Goal: Communication & Community: Participate in discussion

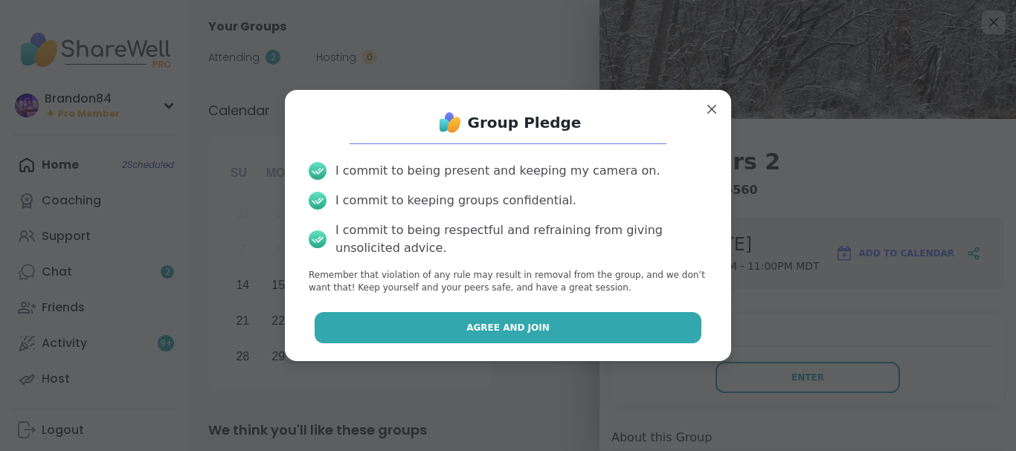
click at [631, 326] on button "Agree and Join" at bounding box center [508, 327] width 387 height 31
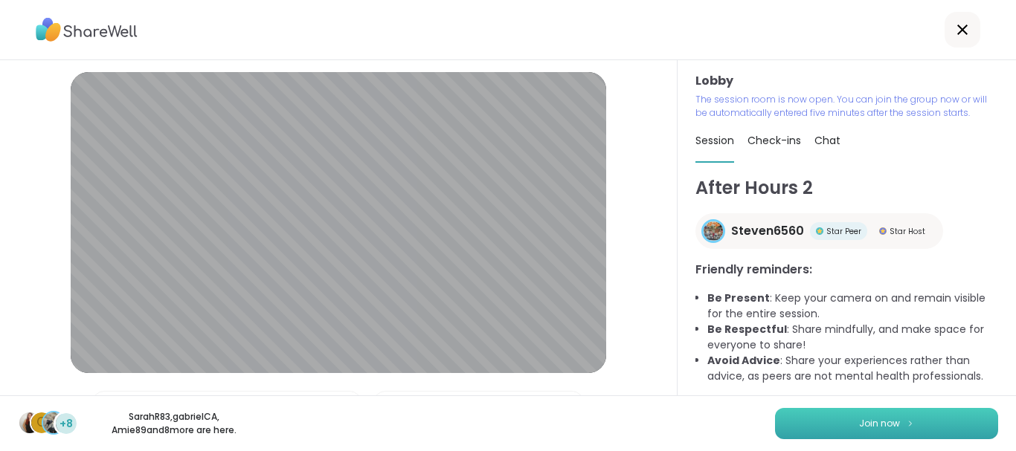
click at [885, 423] on span "Join now" at bounding box center [879, 423] width 41 height 13
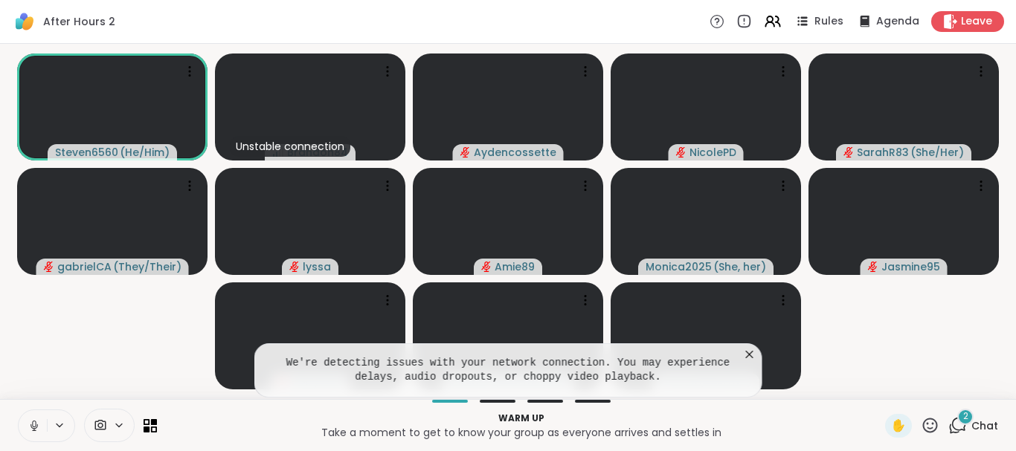
click at [751, 355] on icon at bounding box center [749, 354] width 15 height 15
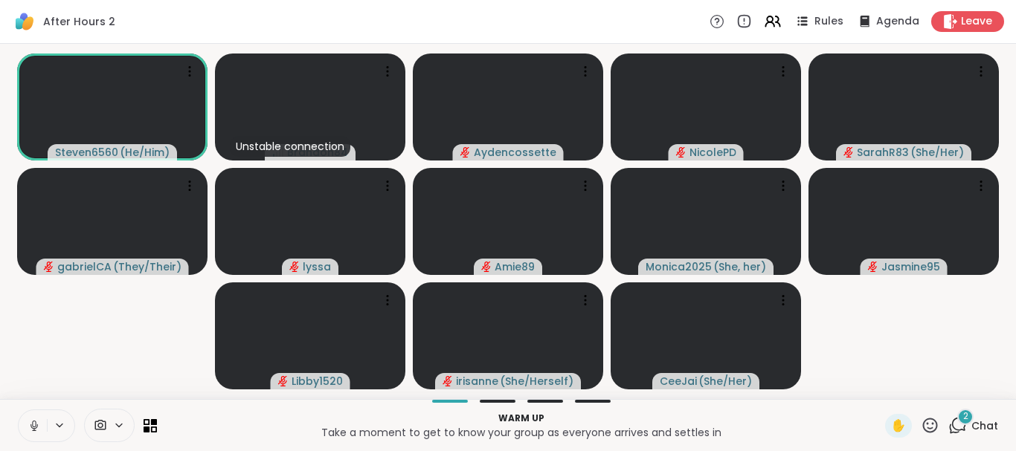
click at [976, 422] on span "Chat" at bounding box center [984, 426] width 27 height 15
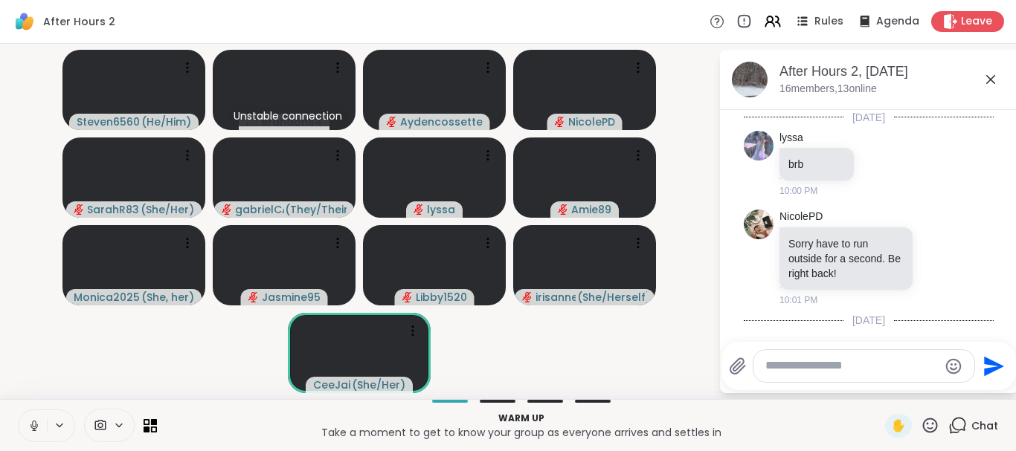
scroll to position [233, 0]
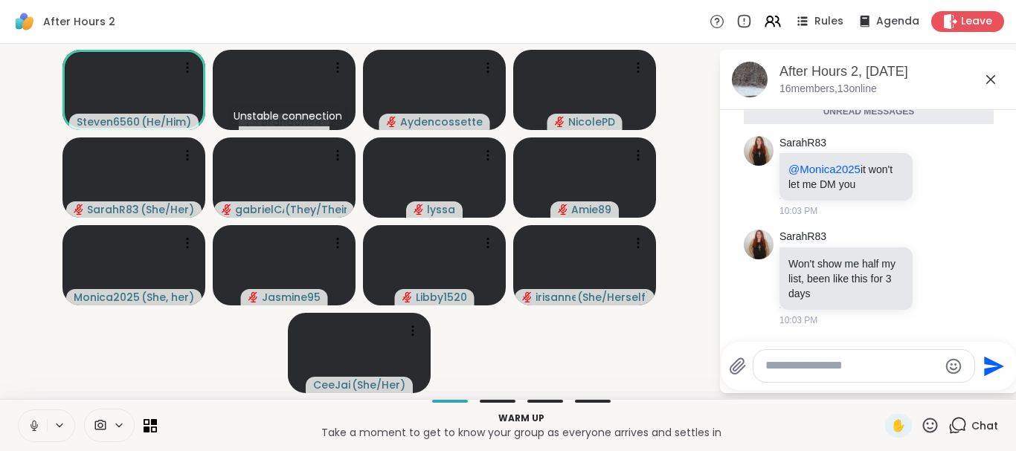
click at [786, 370] on textarea "Type your message" at bounding box center [851, 366] width 173 height 16
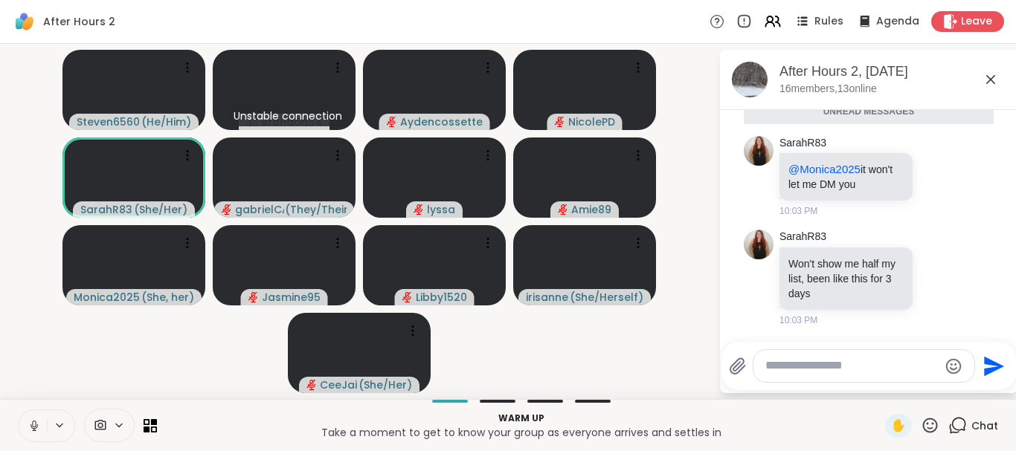
click at [959, 424] on icon at bounding box center [957, 425] width 19 height 19
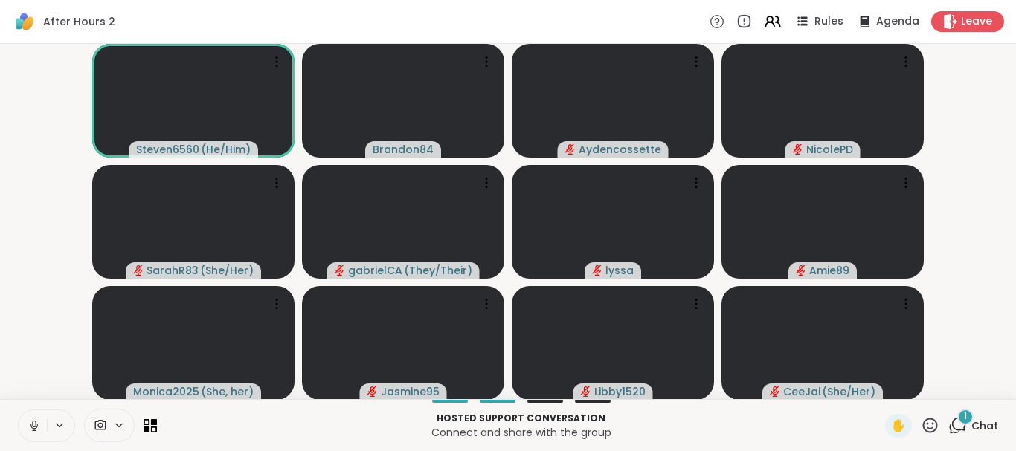
click at [959, 424] on icon at bounding box center [957, 425] width 19 height 19
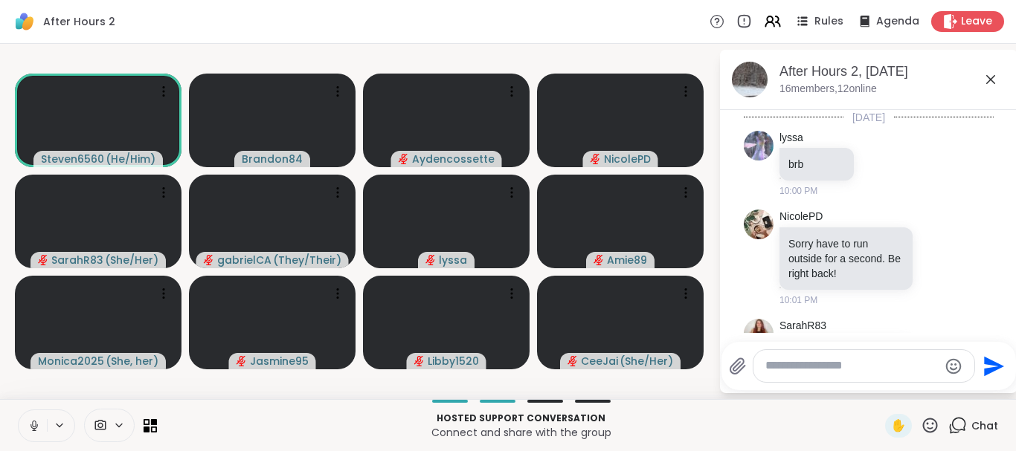
click at [28, 424] on icon at bounding box center [34, 425] width 13 height 13
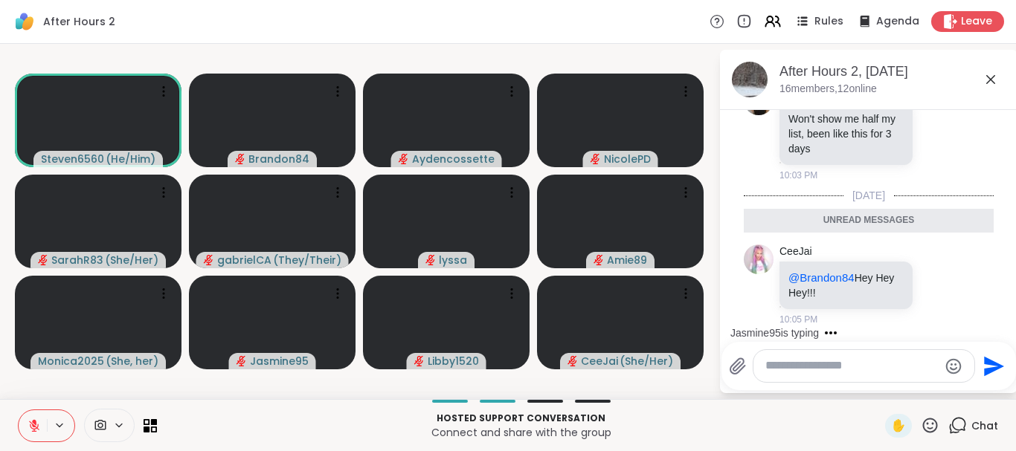
click at [793, 361] on textarea "Type your message" at bounding box center [851, 366] width 173 height 16
type textarea "*"
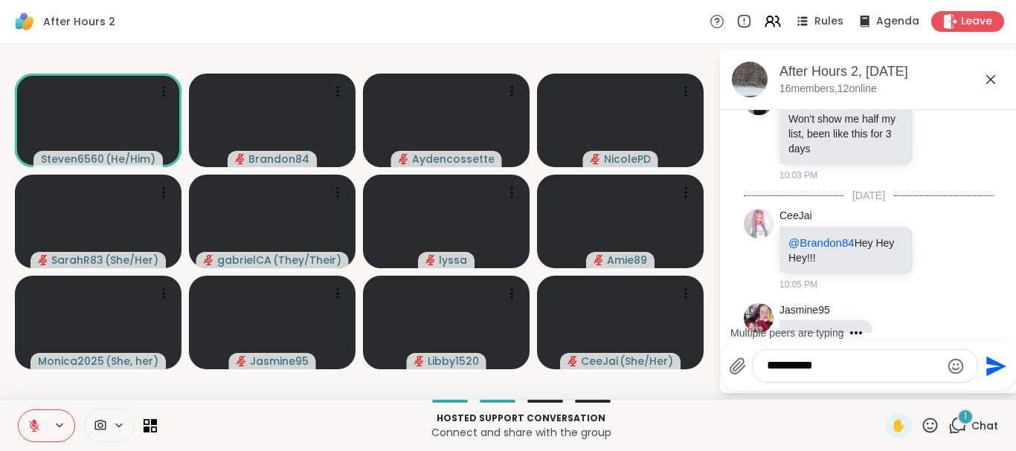
scroll to position [372, 0]
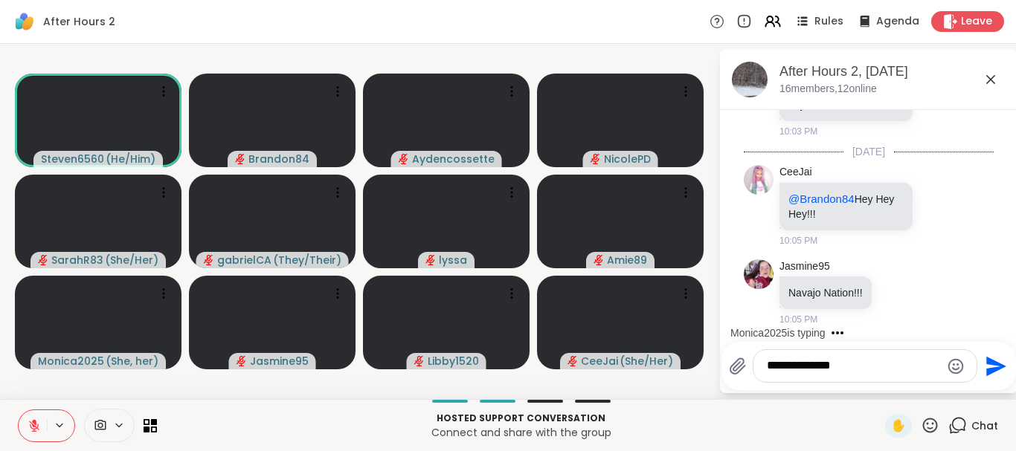
type textarea "**********"
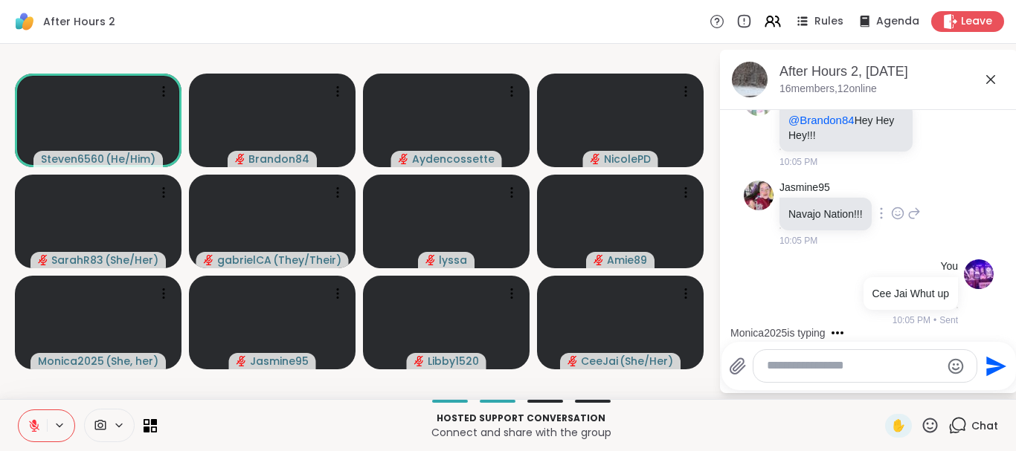
click at [912, 213] on icon at bounding box center [913, 213] width 13 height 18
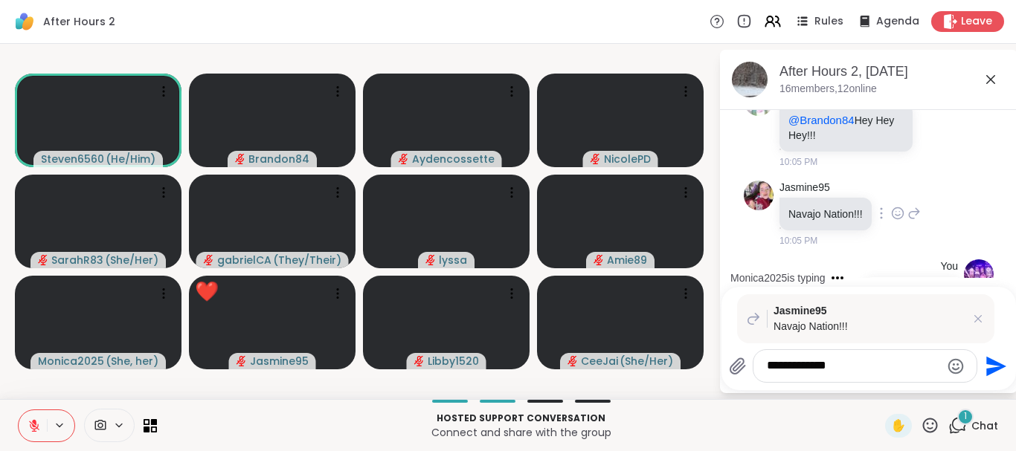
scroll to position [701, 0]
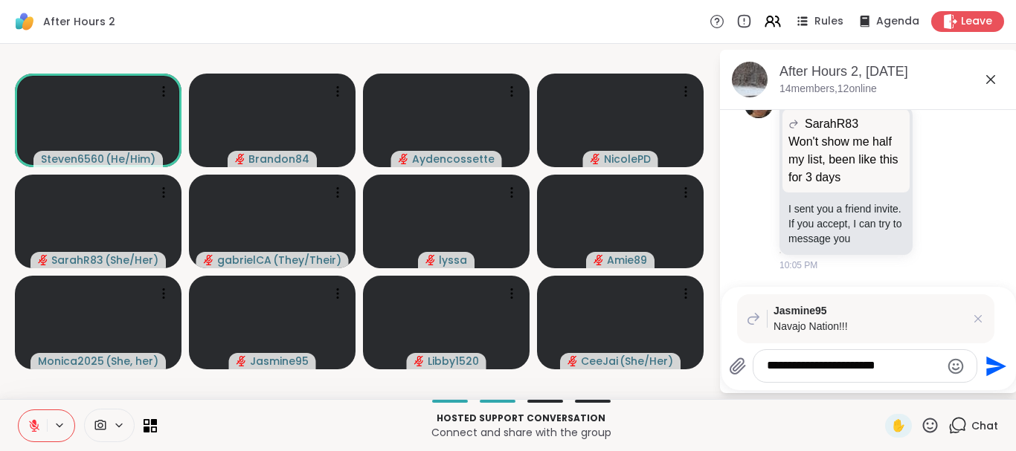
type textarea "**********"
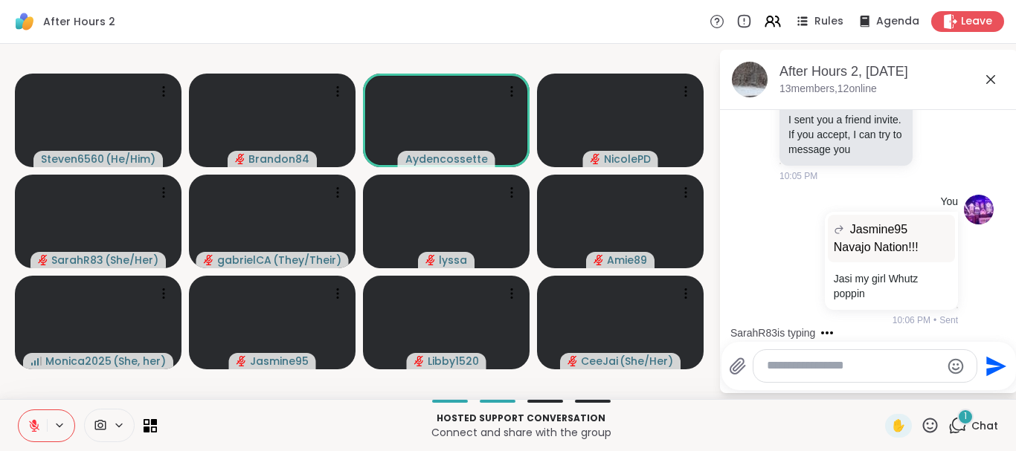
scroll to position [956, 0]
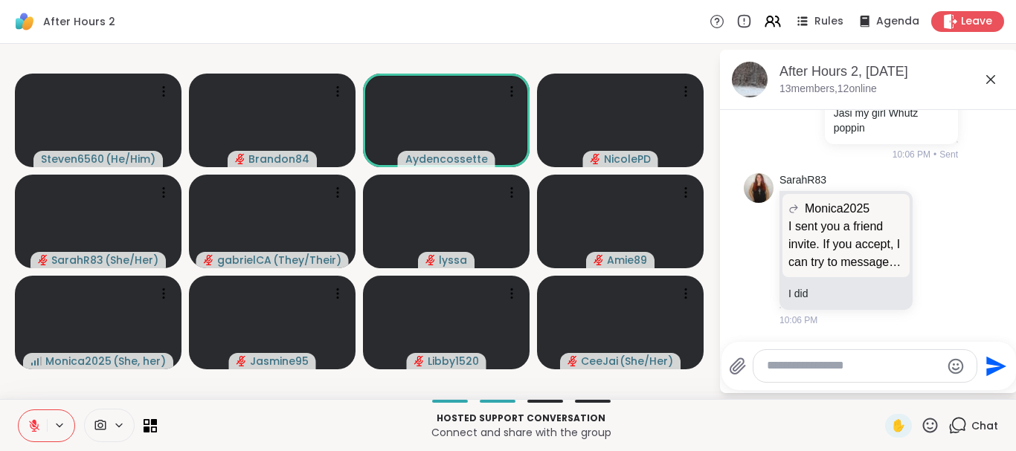
click at [1000, 239] on li "SarahR83 Monica2025 I sent you a friend invite. If you accept, I can try to mes…" at bounding box center [869, 250] width 270 height 166
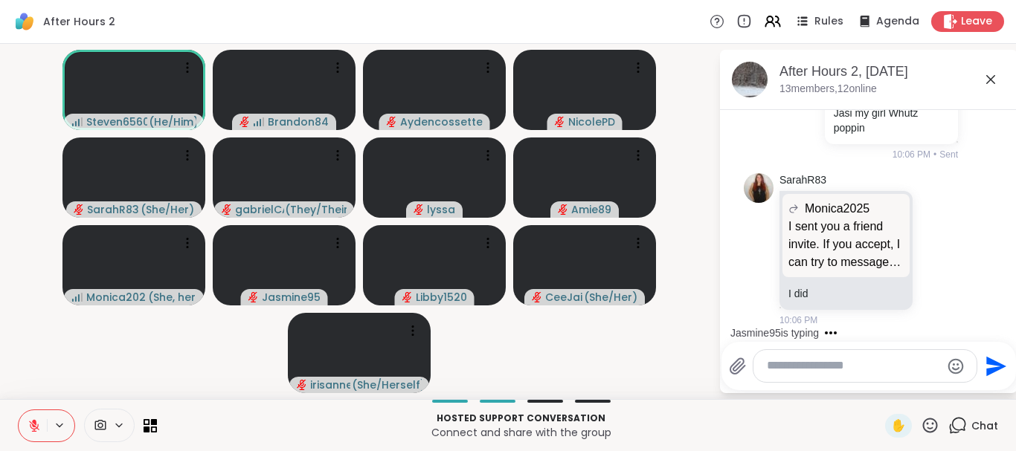
scroll to position [1119, 0]
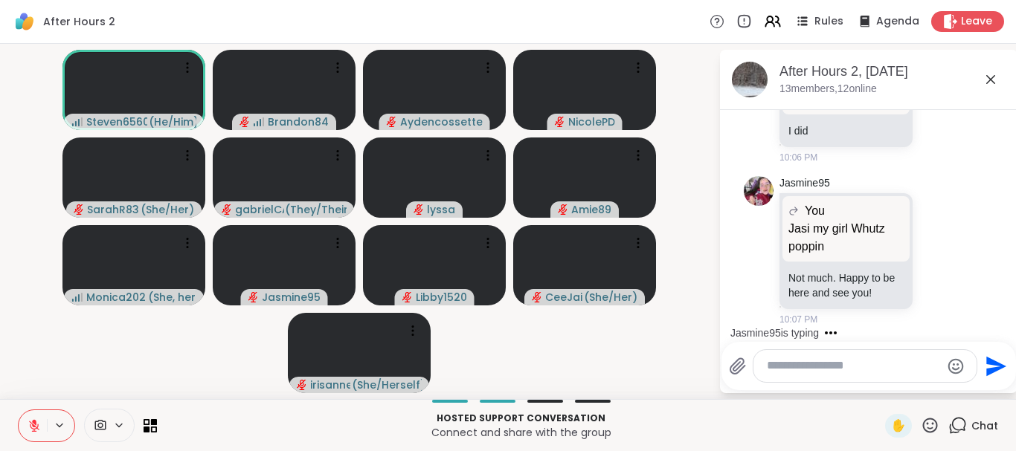
click at [776, 370] on textarea "Type your message" at bounding box center [853, 366] width 173 height 16
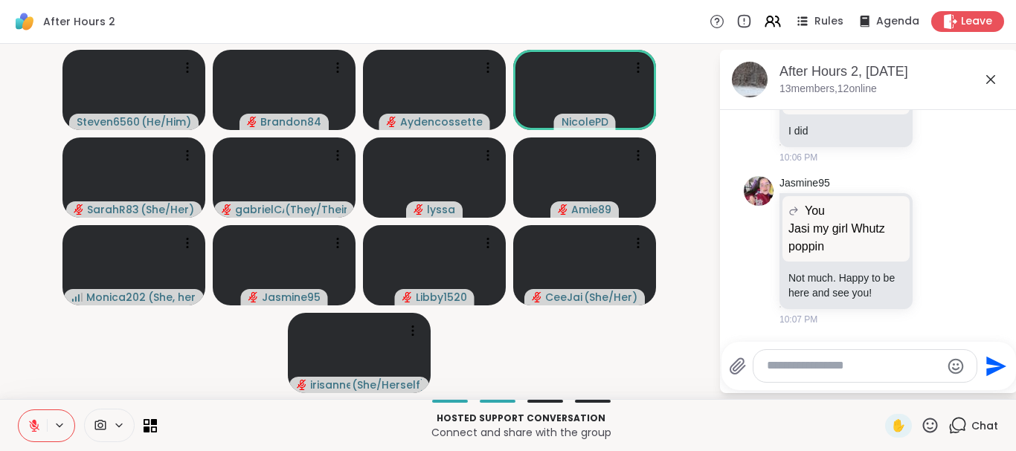
click at [776, 370] on textarea "Type your message" at bounding box center [853, 366] width 173 height 16
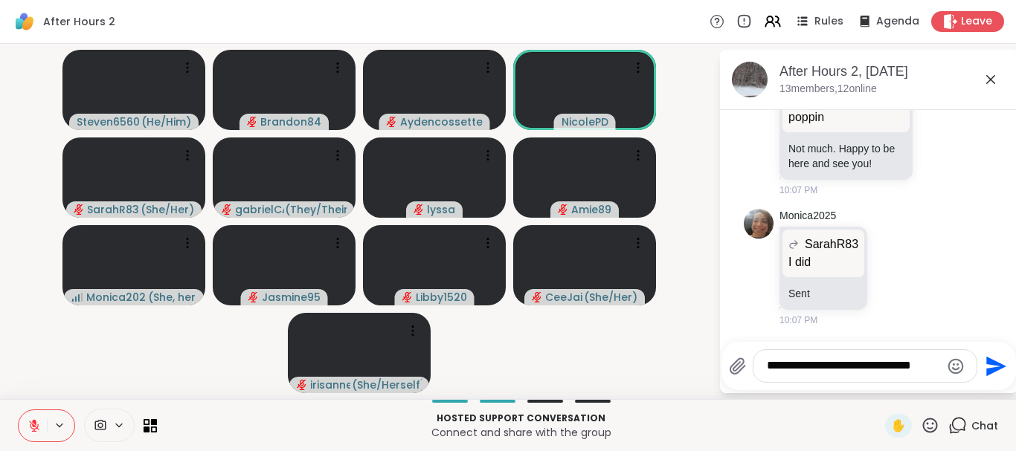
scroll to position [1291, 0]
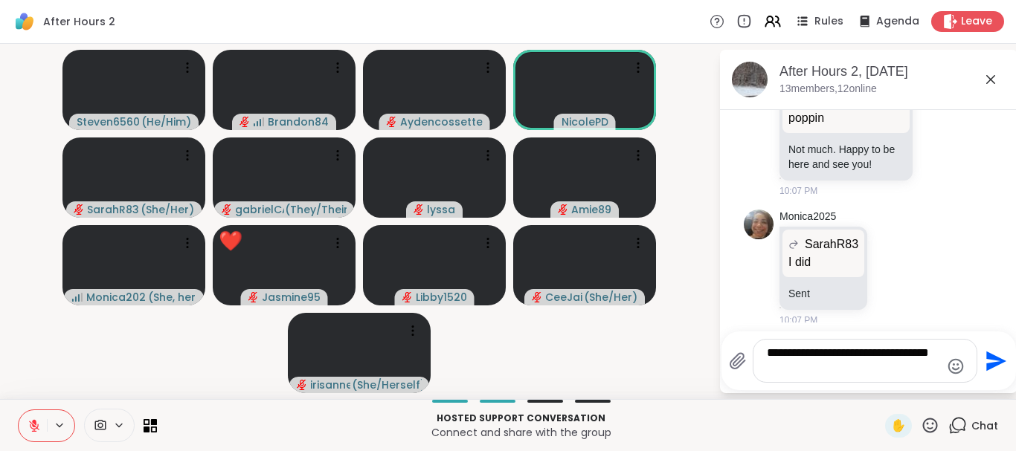
type textarea "**********"
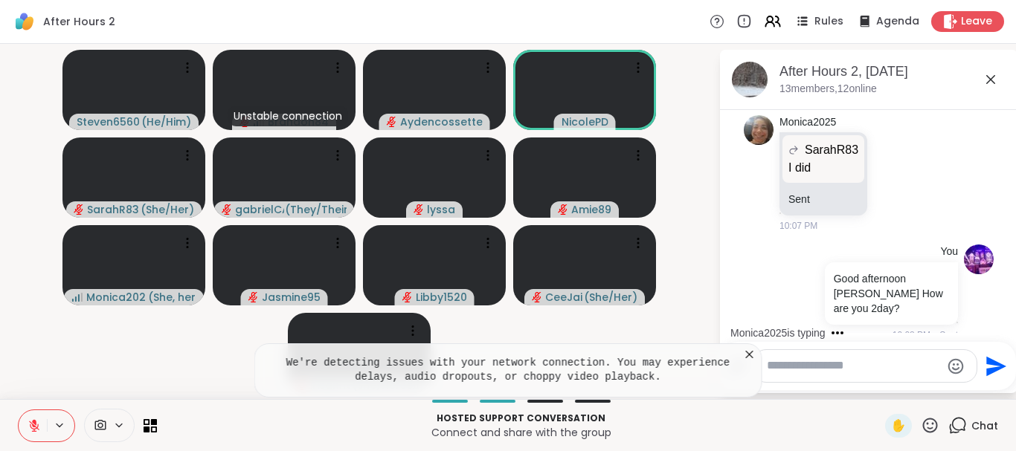
click at [993, 179] on li "Monica2025 SarahR83 I did I did Sent 10:07 PM" at bounding box center [869, 174] width 270 height 130
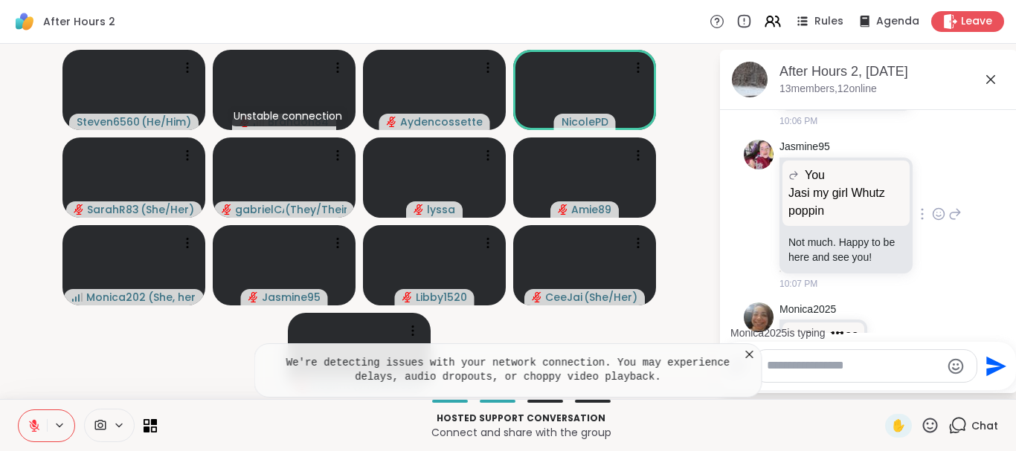
click at [938, 215] on icon at bounding box center [938, 214] width 13 height 15
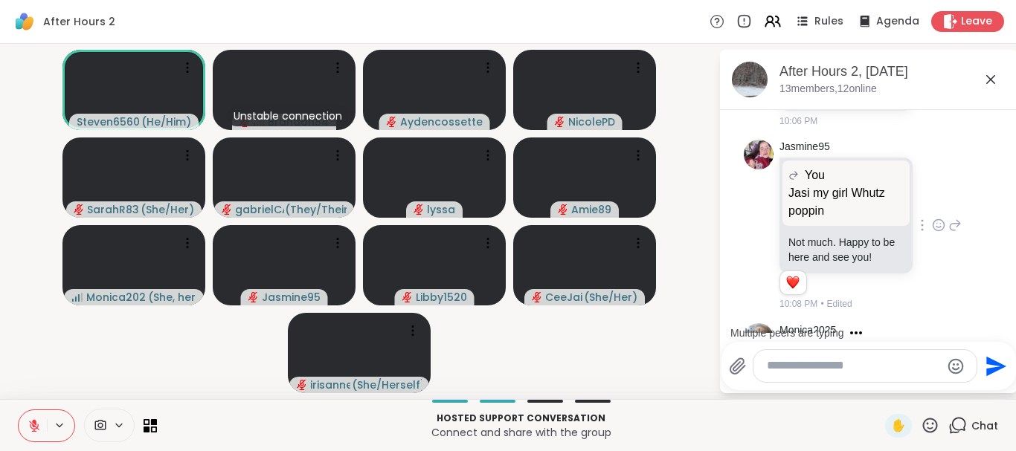
click at [976, 260] on div "Jasmine95 You Jasi my girl Whutz poppin Jasi my girl Whutz poppin Not much. Hap…" at bounding box center [869, 226] width 250 height 184
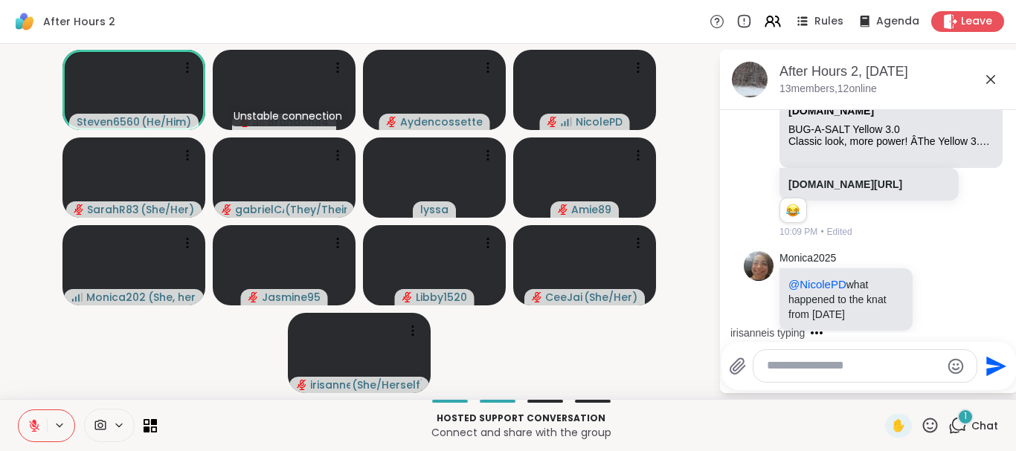
scroll to position [2077, 0]
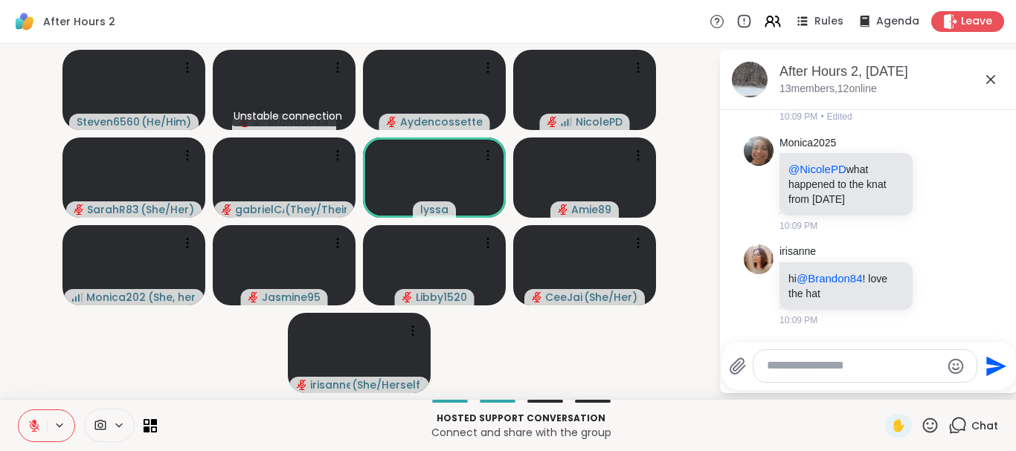
click at [924, 419] on icon at bounding box center [930, 425] width 19 height 19
click at [885, 395] on span "❤️" at bounding box center [886, 387] width 15 height 18
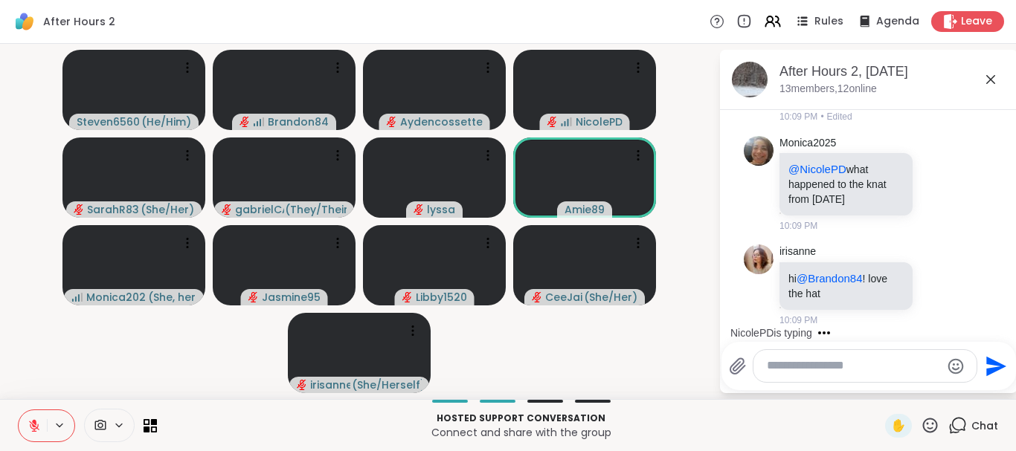
click at [106, 423] on icon at bounding box center [100, 426] width 13 height 14
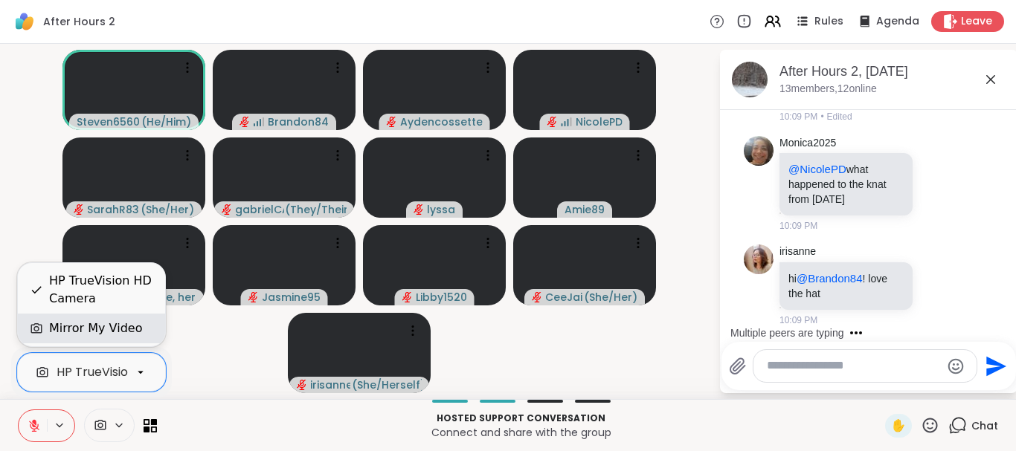
scroll to position [0, 0]
click at [51, 326] on div "Mirror My Video" at bounding box center [95, 329] width 93 height 18
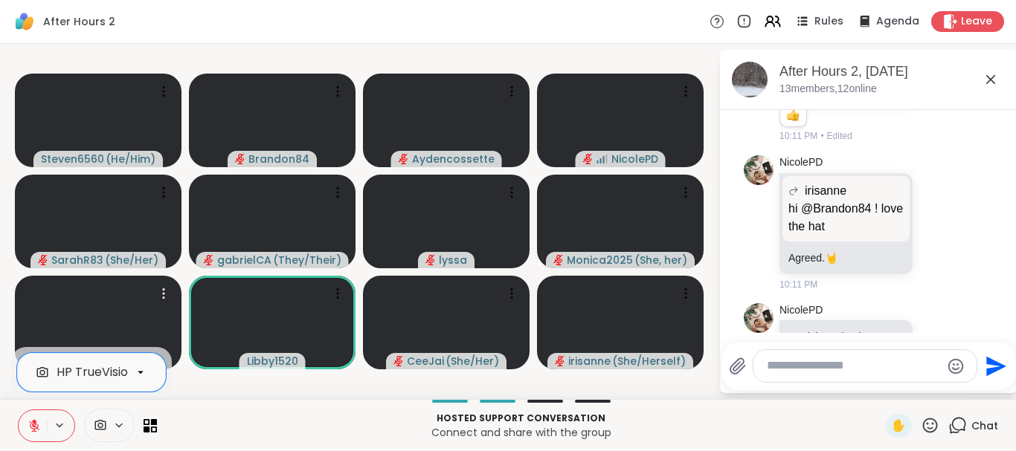
scroll to position [3602, 0]
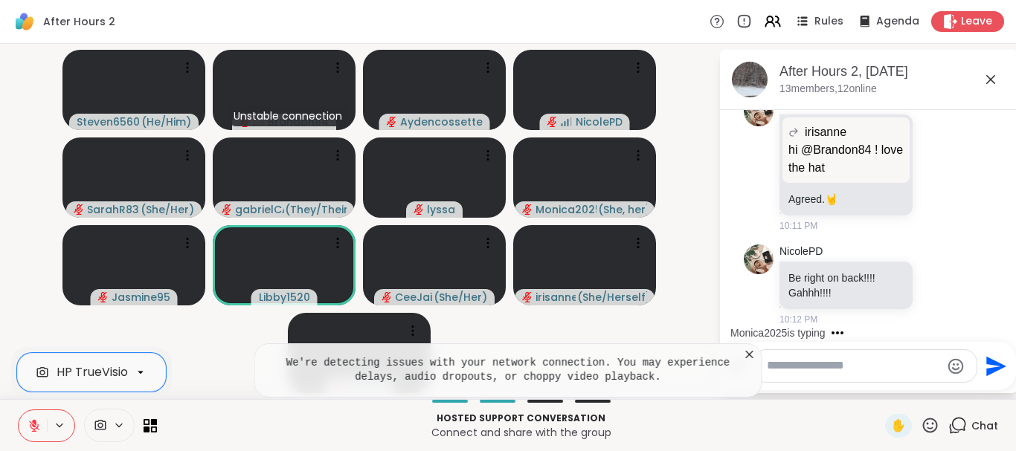
click at [28, 422] on icon at bounding box center [34, 425] width 13 height 13
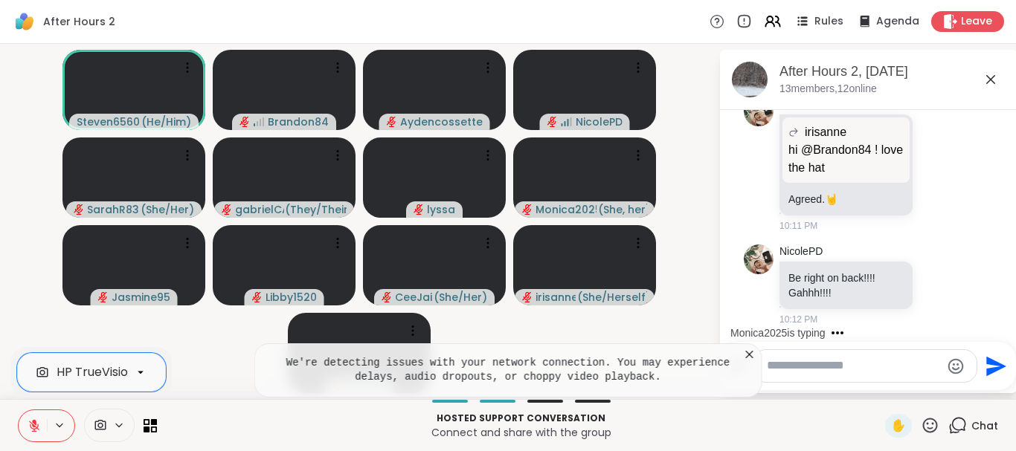
click at [19, 410] on button at bounding box center [33, 425] width 28 height 31
click at [33, 425] on icon at bounding box center [34, 426] width 10 height 10
click at [19, 410] on button at bounding box center [33, 425] width 28 height 31
click at [33, 425] on icon at bounding box center [34, 426] width 10 height 10
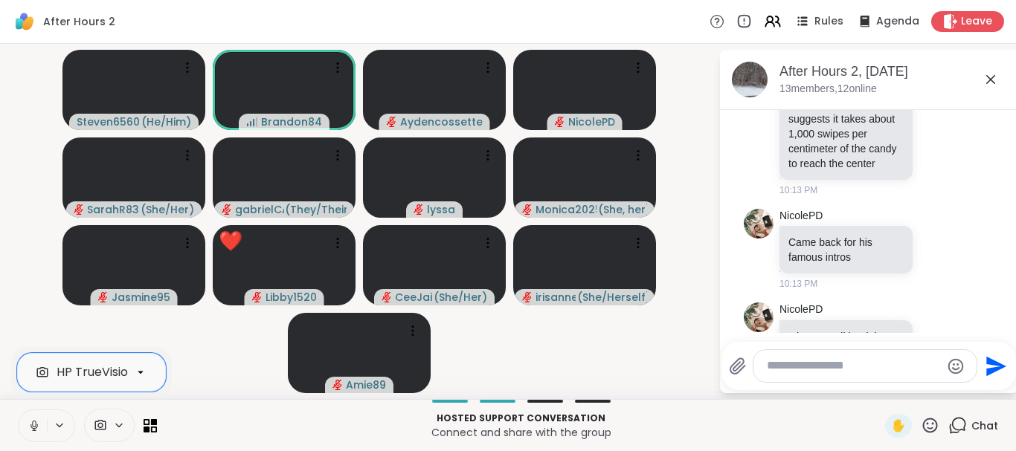
scroll to position [4406, 0]
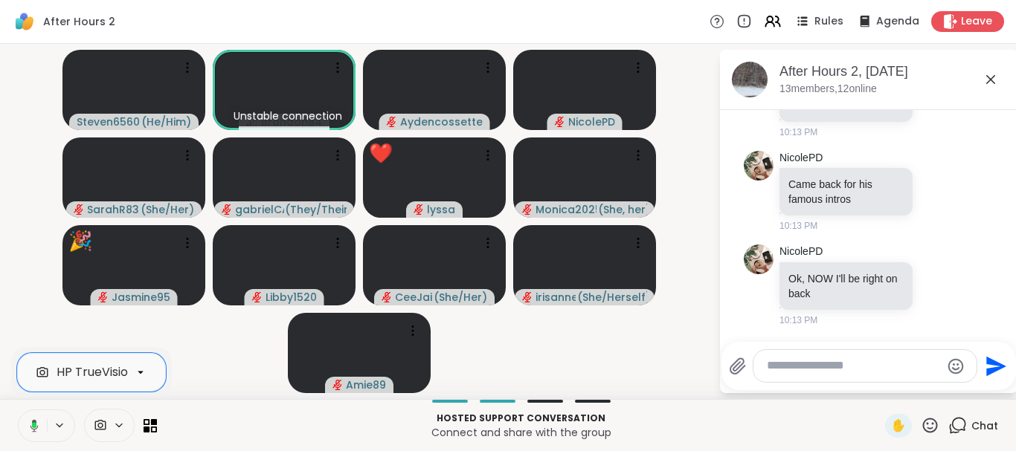
click at [28, 426] on icon at bounding box center [31, 425] width 13 height 13
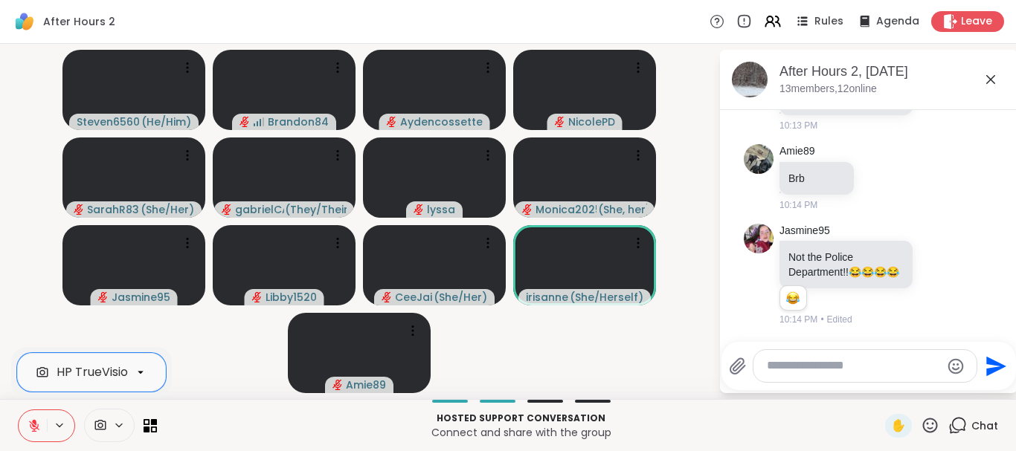
scroll to position [4658, 0]
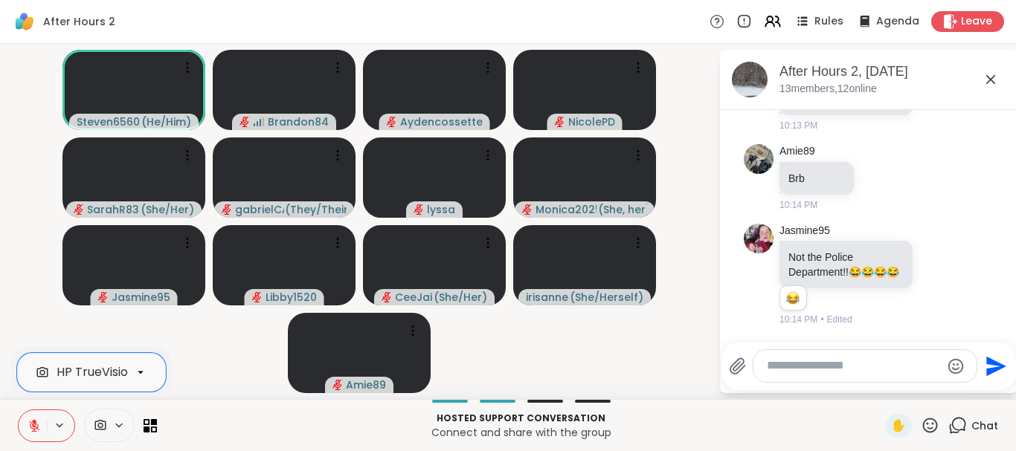
click at [926, 426] on icon at bounding box center [930, 425] width 19 height 19
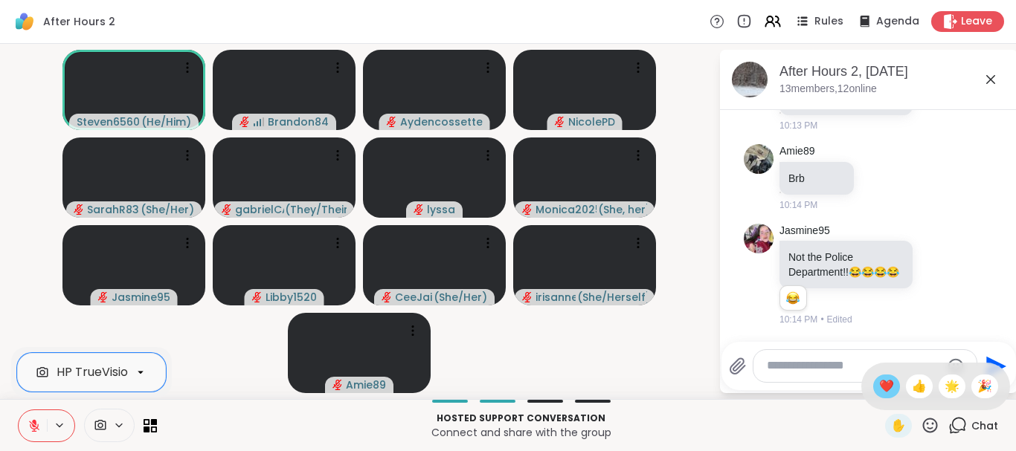
click at [879, 384] on span "❤️" at bounding box center [886, 387] width 15 height 18
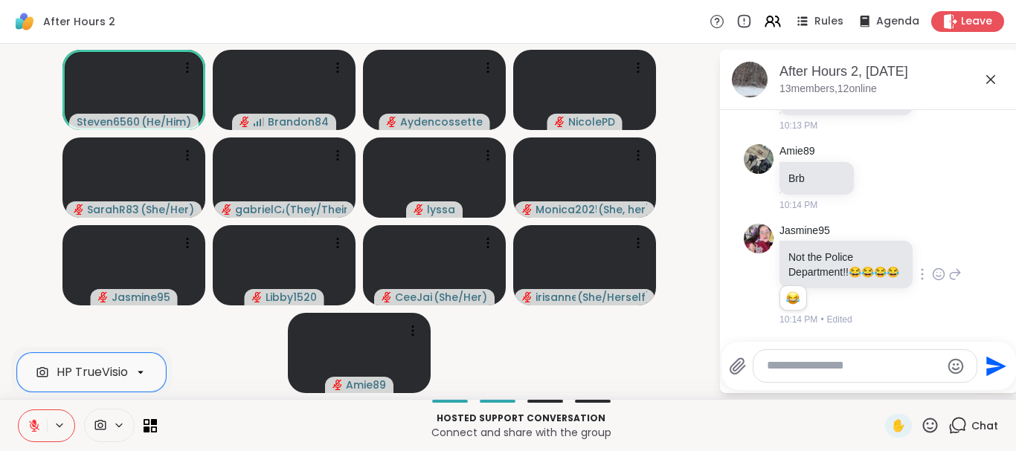
click at [941, 267] on icon at bounding box center [938, 274] width 13 height 15
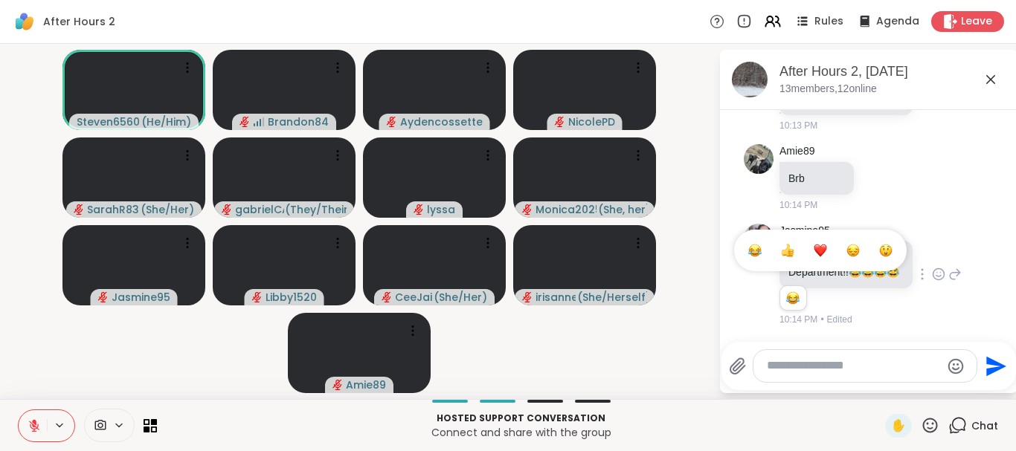
click at [753, 244] on div "Select Reaction: Joy" at bounding box center [754, 250] width 13 height 13
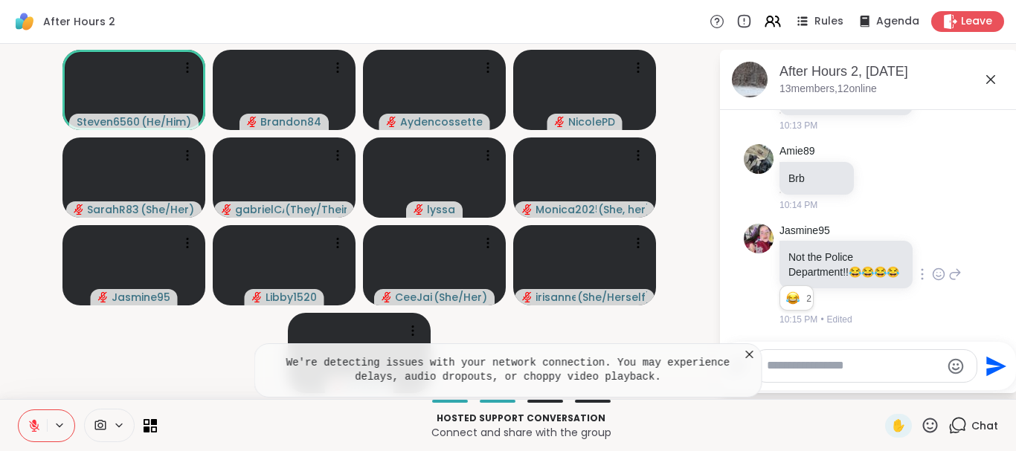
click at [30, 428] on icon at bounding box center [34, 426] width 10 height 10
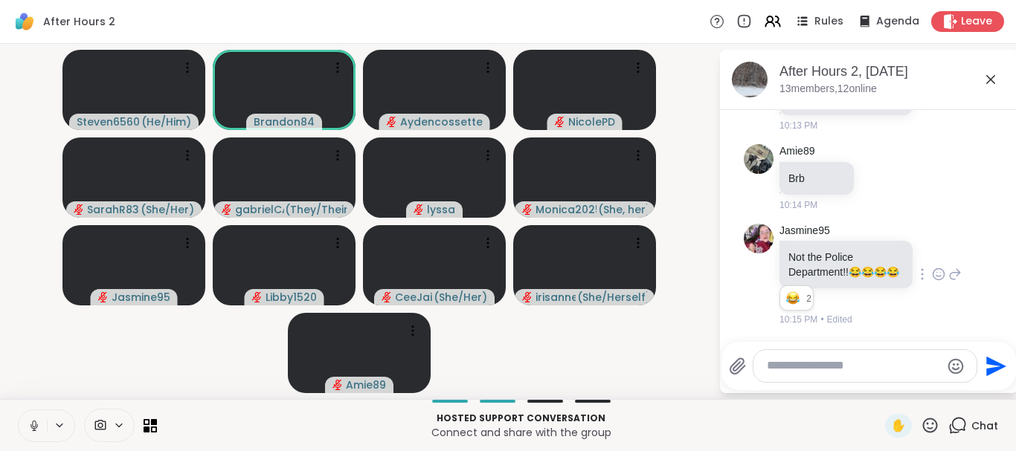
click at [19, 410] on button at bounding box center [33, 425] width 28 height 31
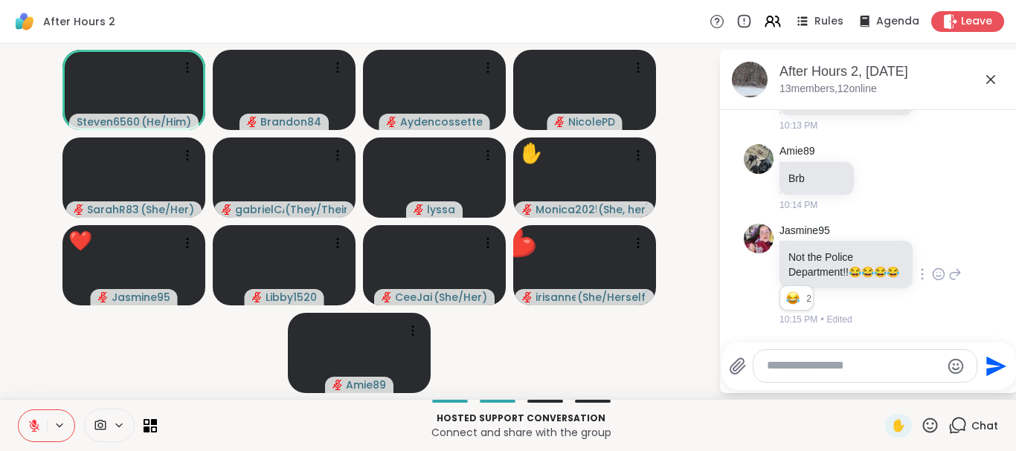
click at [19, 410] on button at bounding box center [33, 425] width 28 height 31
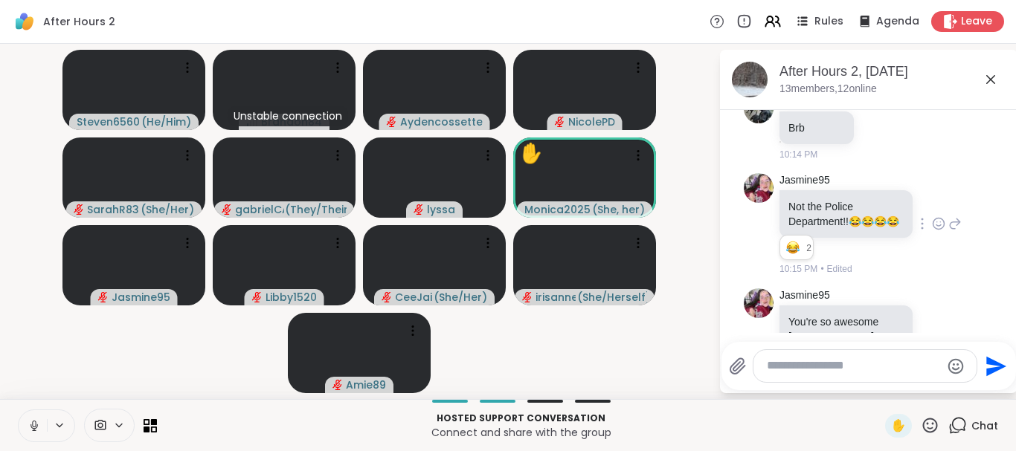
scroll to position [4753, 0]
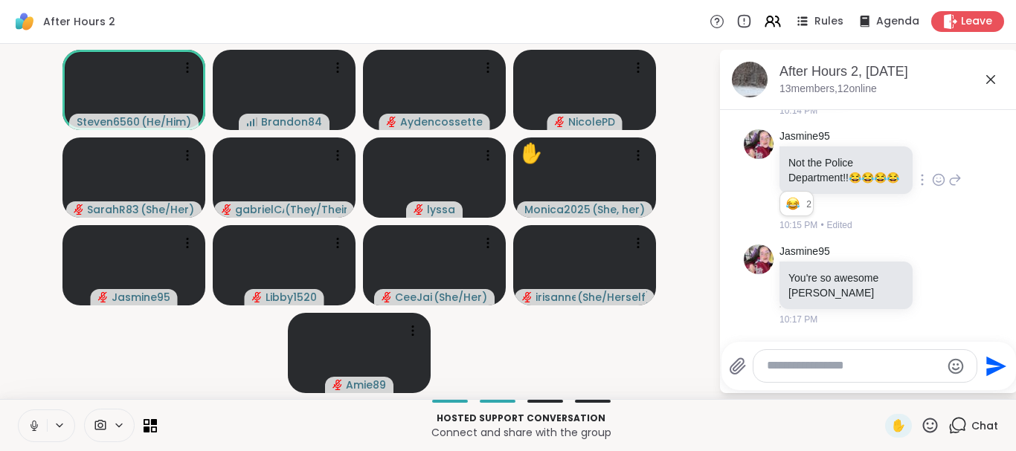
click at [19, 410] on button at bounding box center [33, 425] width 28 height 31
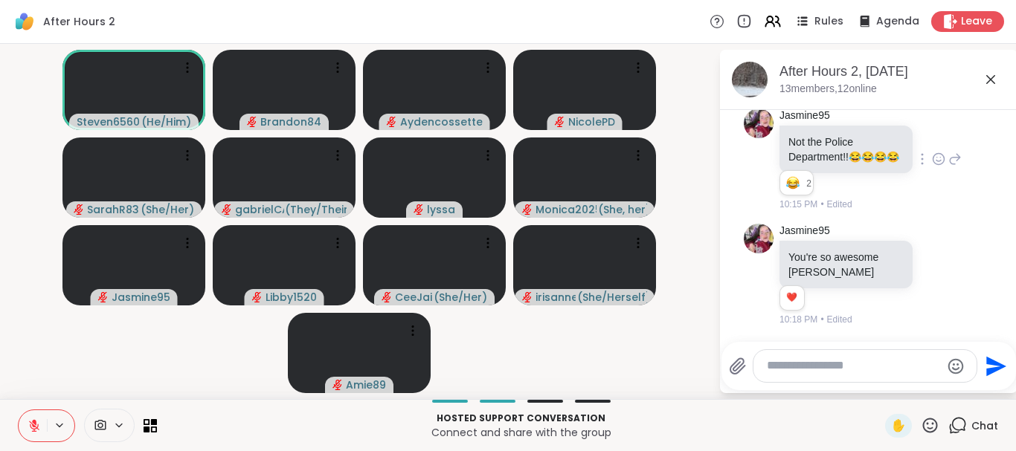
scroll to position [4774, 0]
click at [937, 273] on icon at bounding box center [938, 274] width 13 height 15
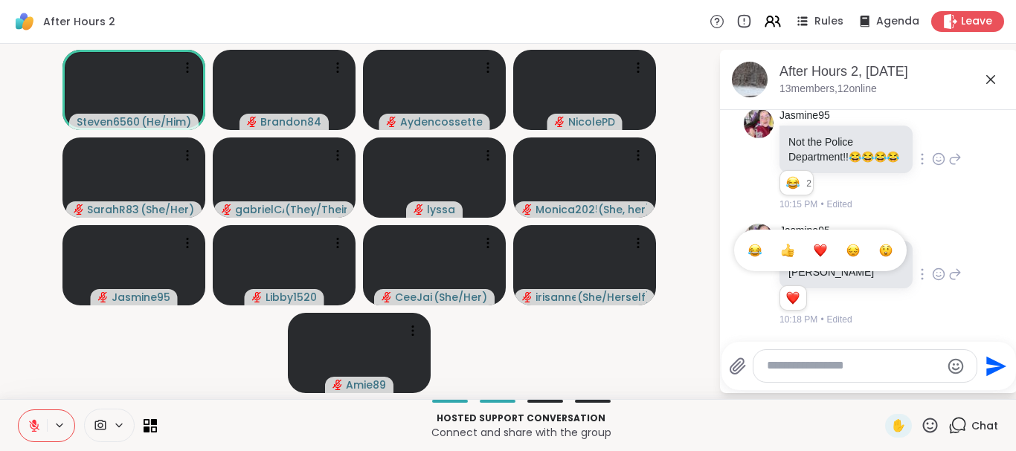
click at [821, 251] on div "Select Reaction: Heart" at bounding box center [819, 250] width 13 height 13
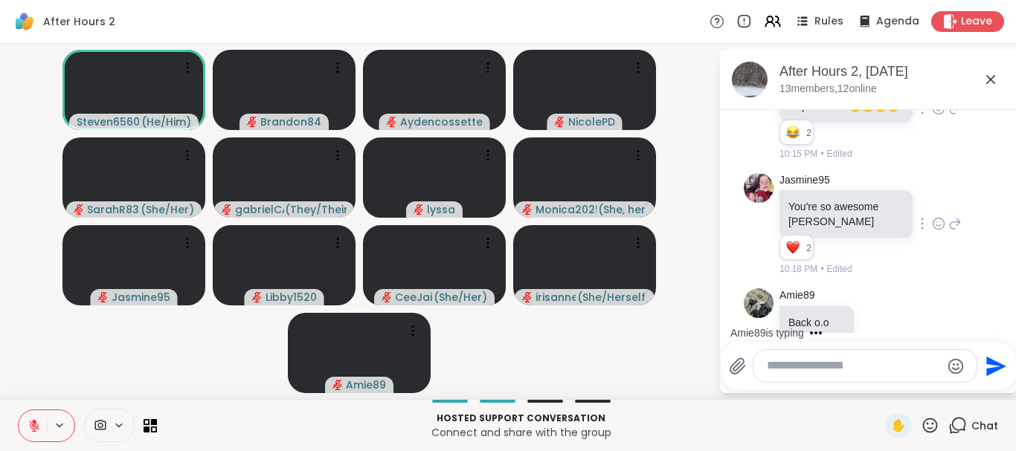
scroll to position [4853, 0]
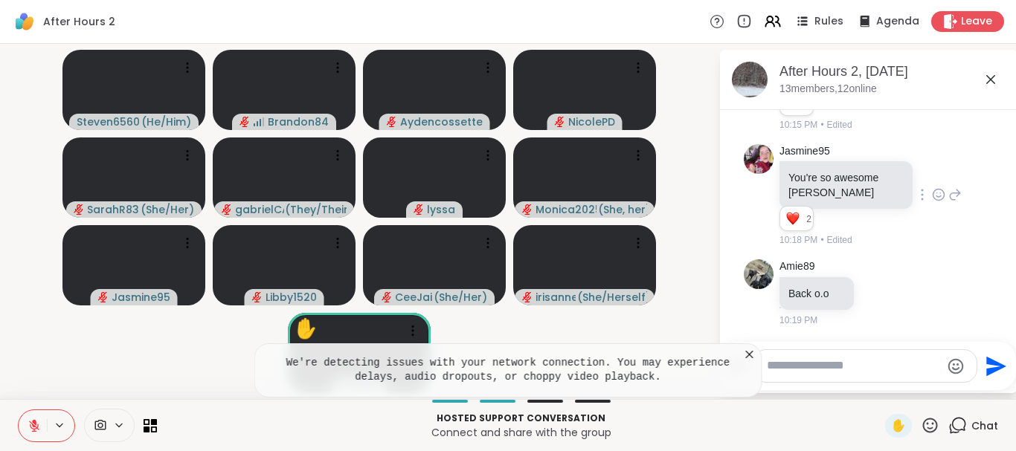
click at [752, 355] on icon at bounding box center [749, 354] width 15 height 15
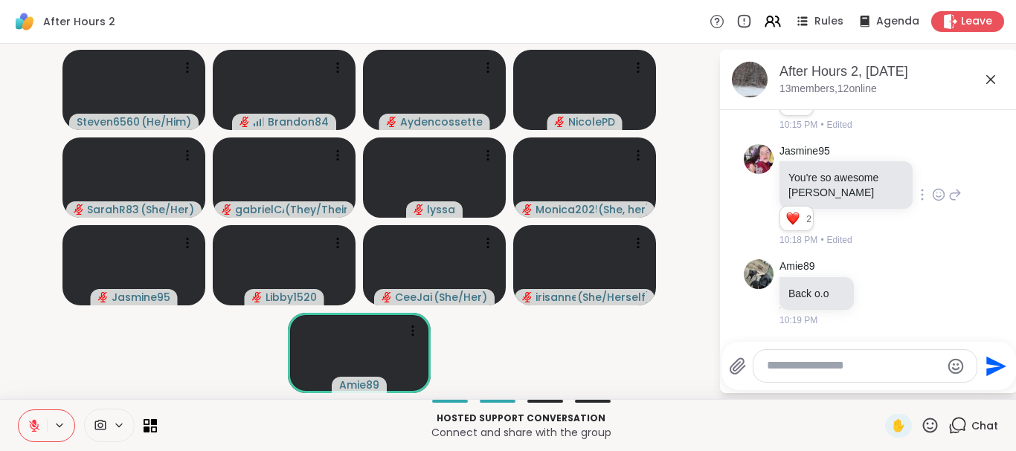
click at [935, 433] on icon at bounding box center [930, 425] width 19 height 19
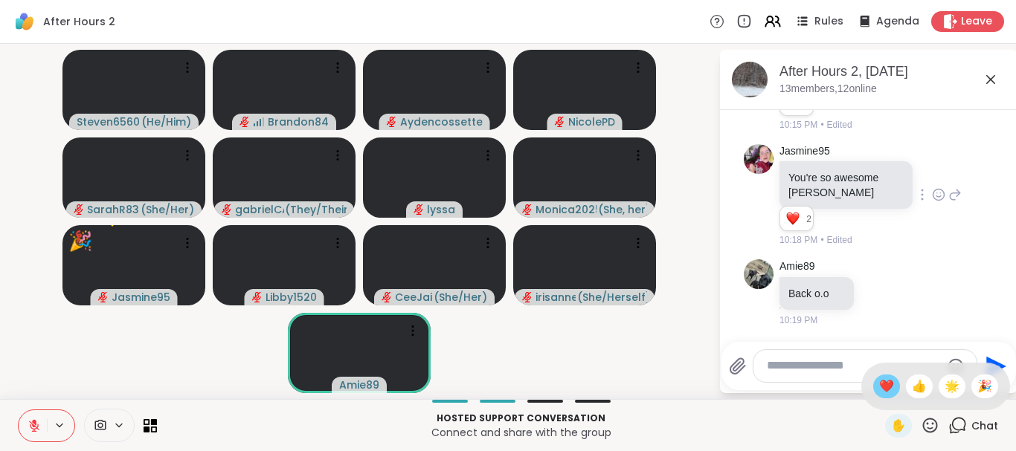
click at [883, 390] on span "❤️" at bounding box center [886, 387] width 15 height 18
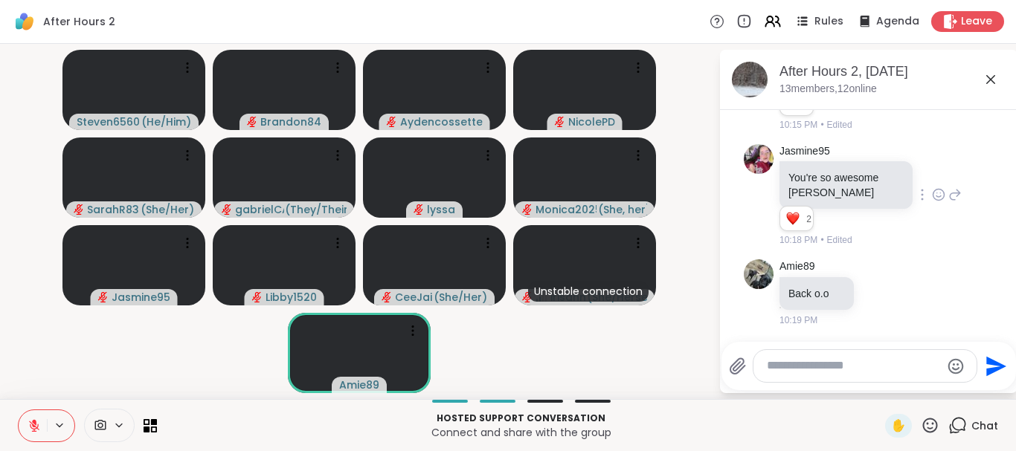
click at [825, 371] on textarea "Type your message" at bounding box center [853, 366] width 173 height 16
type textarea "**********"
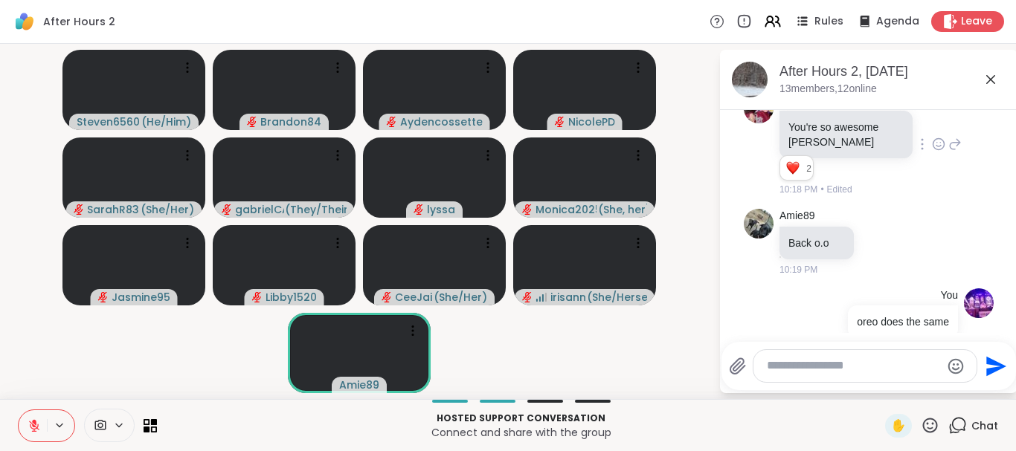
scroll to position [4933, 0]
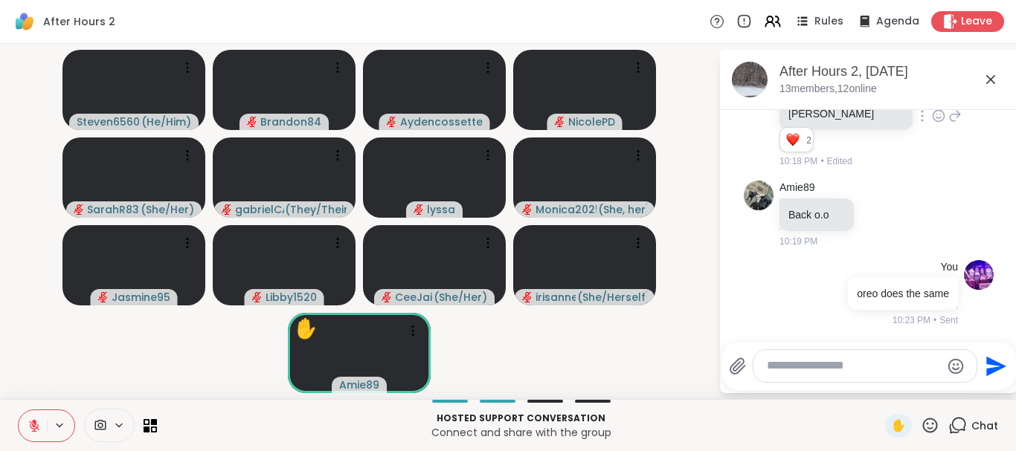
click at [796, 369] on textarea "Type your message" at bounding box center [853, 366] width 173 height 16
drag, startPoint x: 679, startPoint y: 352, endPoint x: 834, endPoint y: 368, distance: 155.4
click at [834, 368] on div "Steven6560 ( He/Him ) Brandon84 Aydencossette NicolePD SarahR83 ( She/Her ) gab…" at bounding box center [508, 221] width 1016 height 355
click at [834, 368] on textarea "*********" at bounding box center [853, 366] width 173 height 16
type textarea "*"
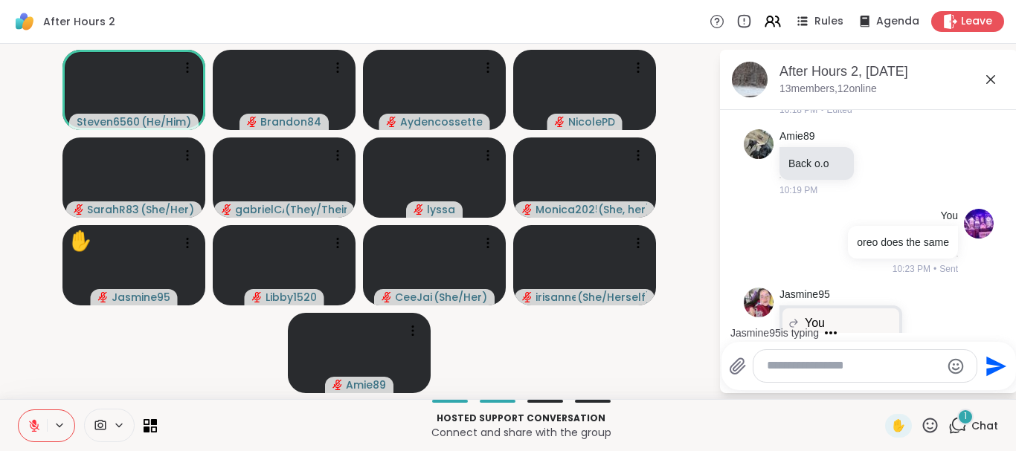
scroll to position [5062, 0]
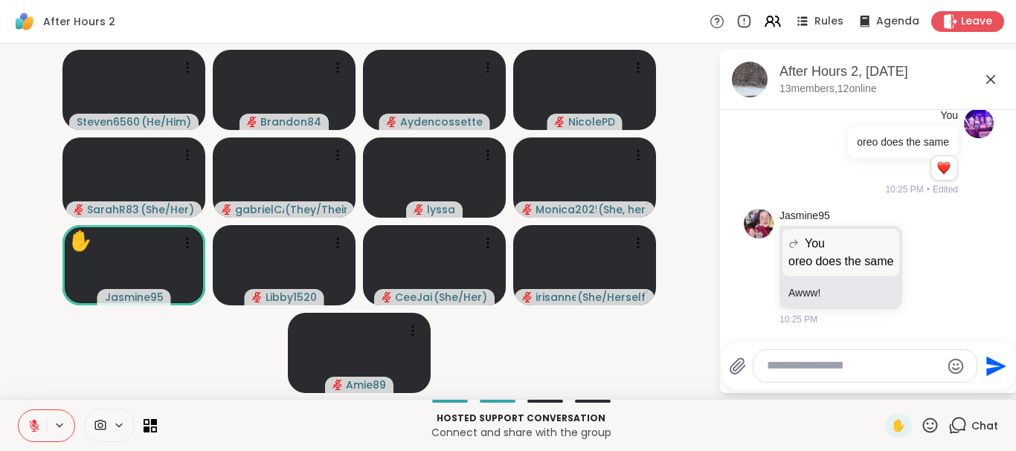
click at [33, 426] on icon at bounding box center [34, 426] width 10 height 10
click at [19, 410] on button at bounding box center [33, 425] width 28 height 31
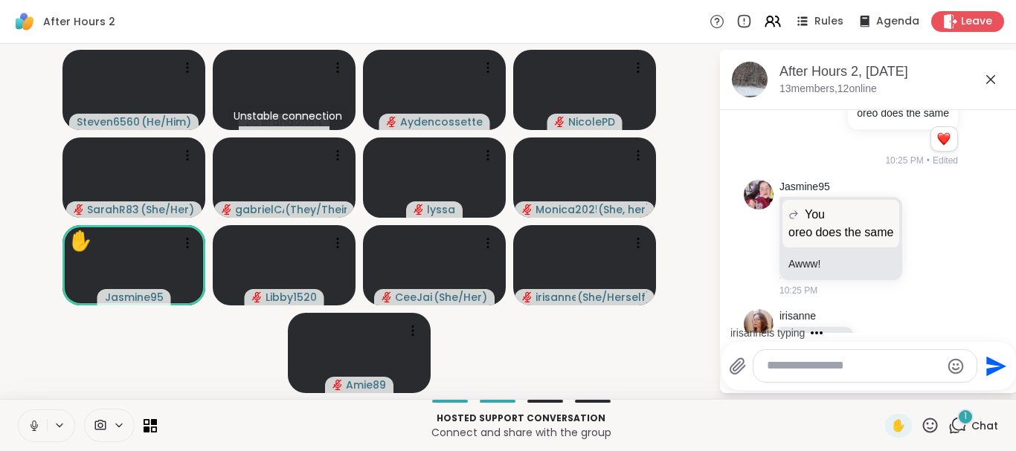
scroll to position [5163, 0]
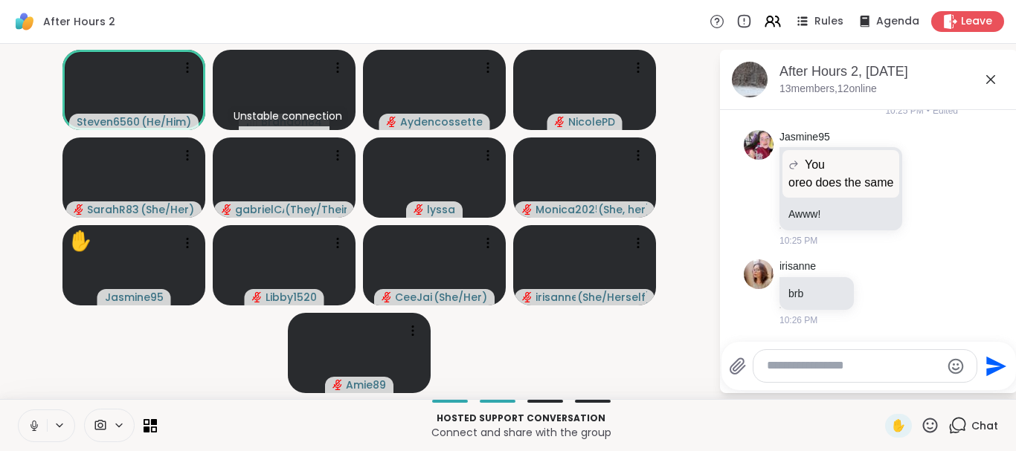
click at [19, 410] on button at bounding box center [33, 425] width 28 height 31
click at [33, 426] on icon at bounding box center [34, 424] width 4 height 7
click at [880, 291] on icon at bounding box center [879, 293] width 13 height 15
click at [692, 313] on video-player-container "Steven6560 ( He/Him ) Unstable connection Brandon84 Aydencossette NicolePD Sara…" at bounding box center [359, 222] width 700 height 344
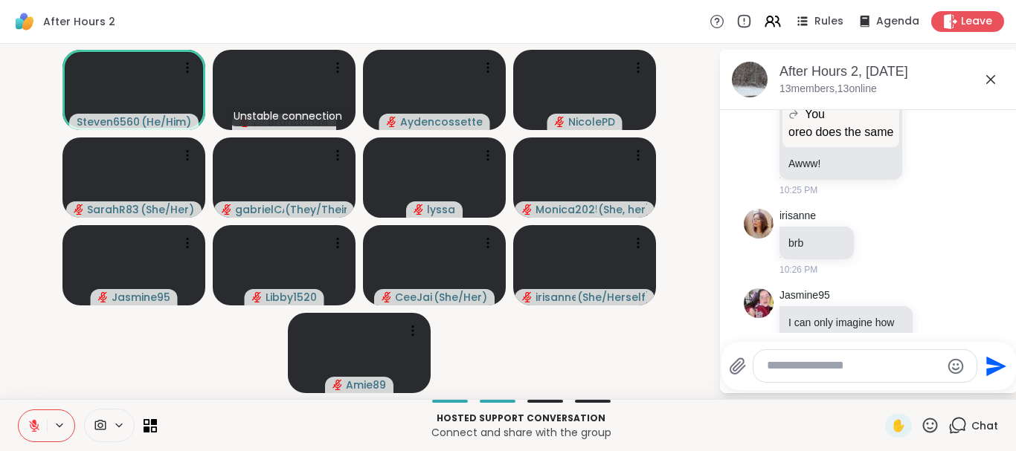
scroll to position [5272, 0]
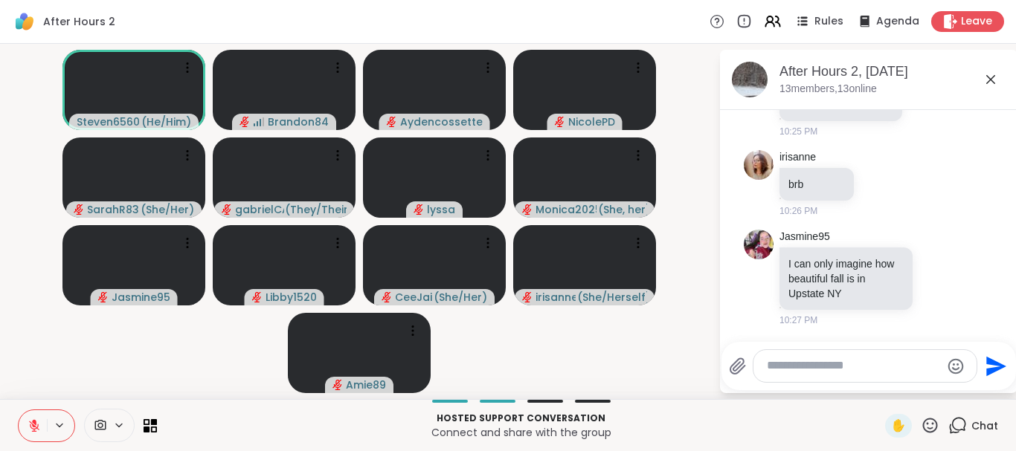
click at [823, 370] on textarea "Type your message" at bounding box center [853, 366] width 173 height 16
type textarea "**********"
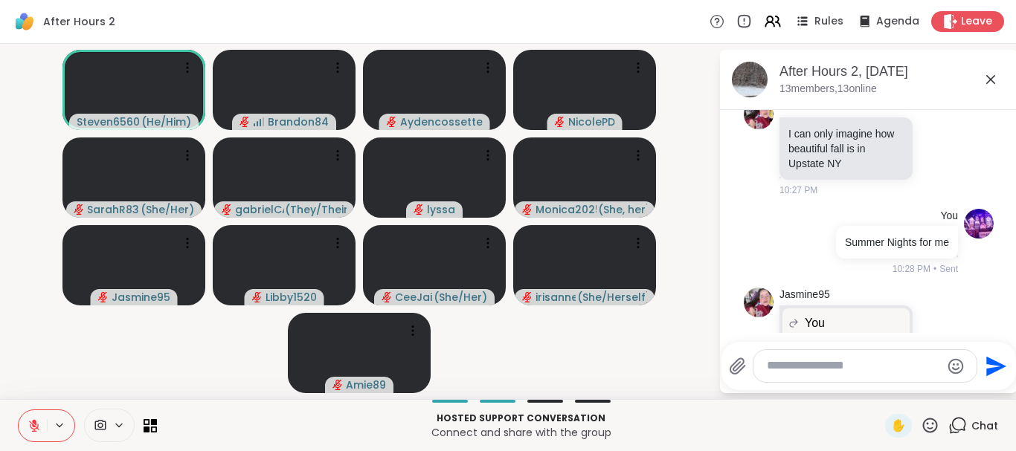
scroll to position [5514, 0]
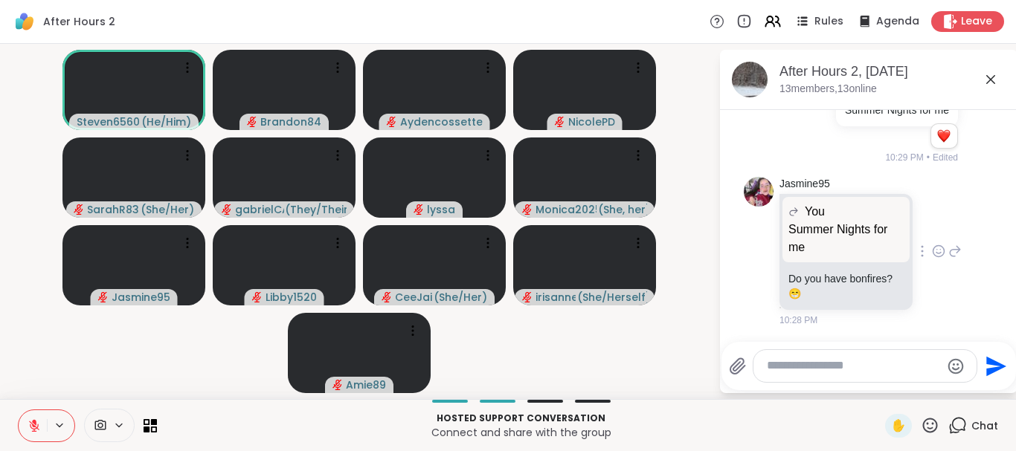
click at [956, 257] on icon at bounding box center [955, 251] width 10 height 10
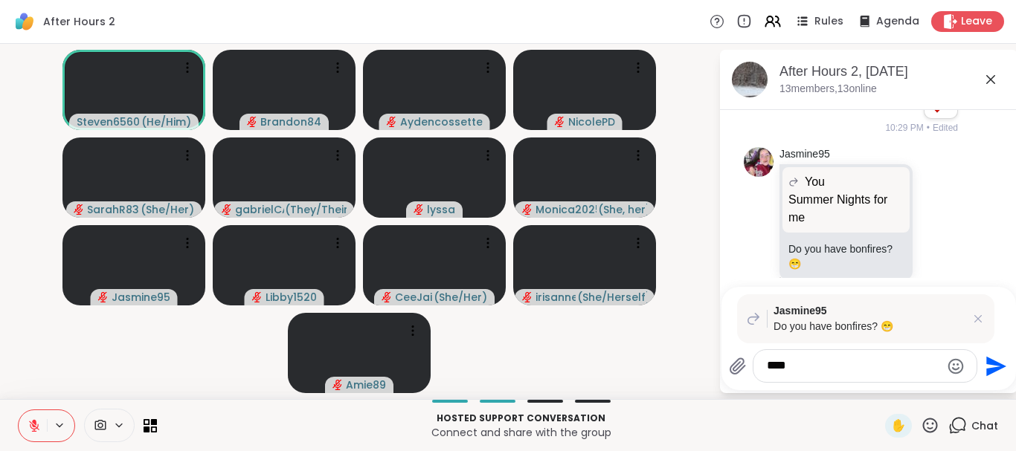
type textarea "****"
click at [997, 364] on icon "Send" at bounding box center [996, 366] width 20 height 20
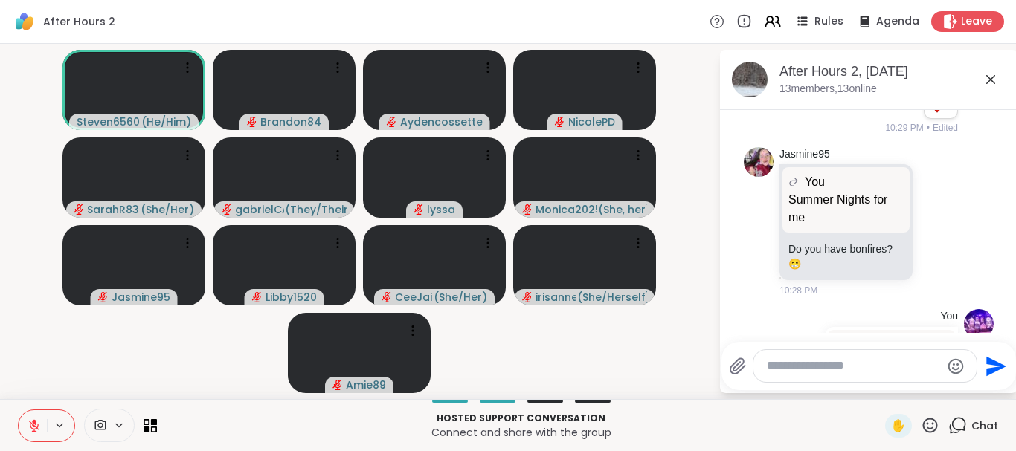
scroll to position [5682, 0]
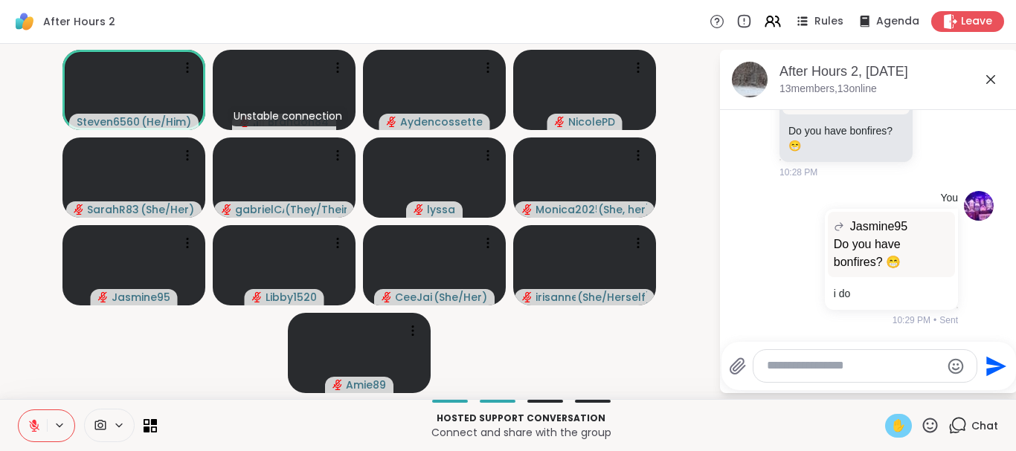
click at [901, 431] on span "✋" at bounding box center [898, 426] width 15 height 18
click at [33, 429] on icon at bounding box center [34, 426] width 10 height 10
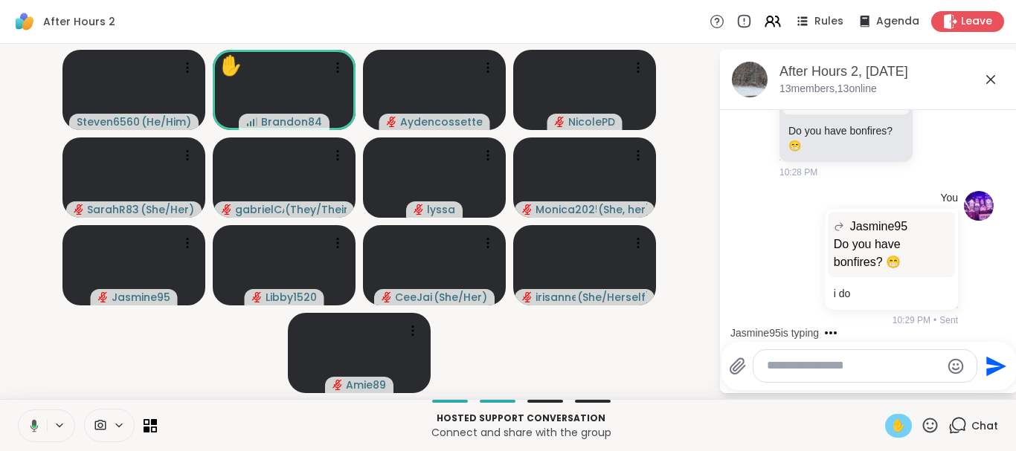
click at [16, 410] on button at bounding box center [31, 425] width 30 height 31
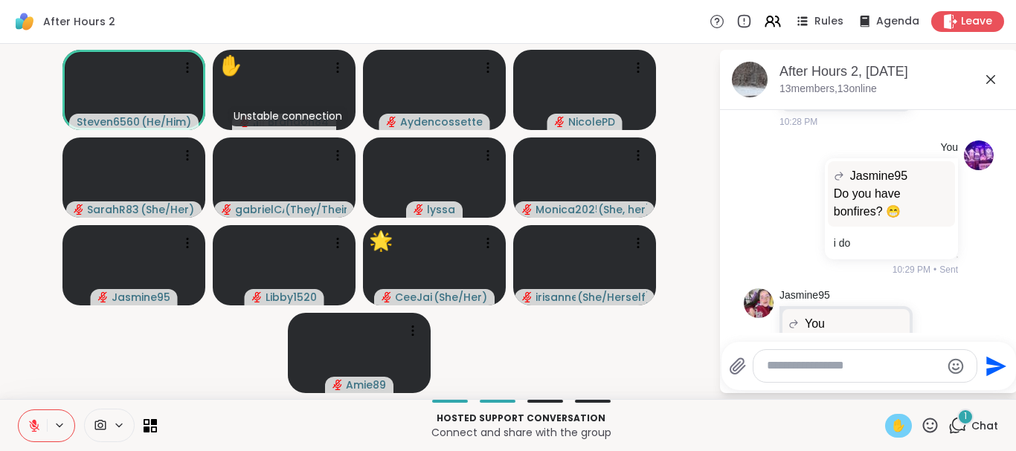
scroll to position [5827, 0]
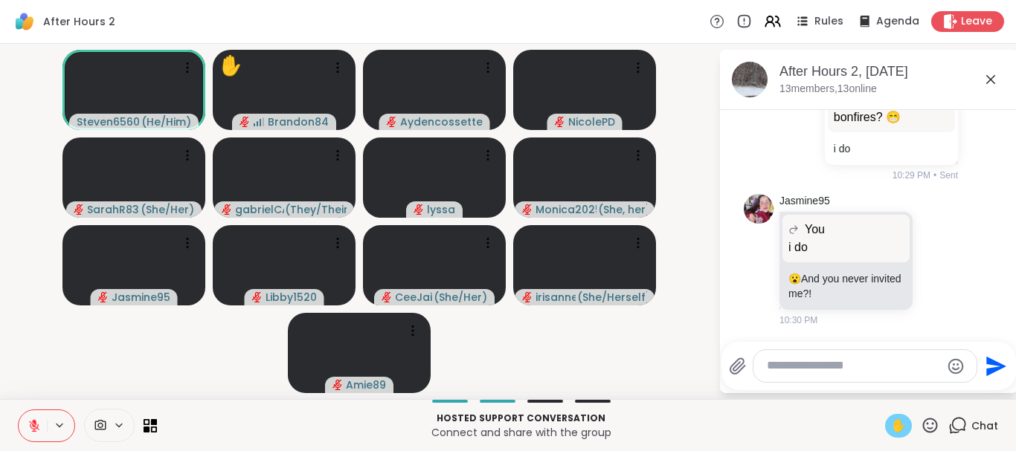
click at [895, 419] on span "✋" at bounding box center [898, 426] width 15 height 18
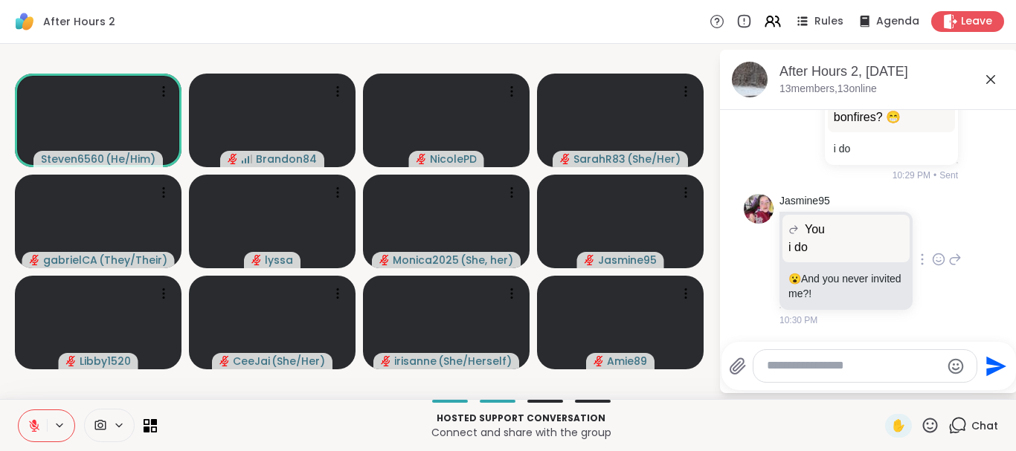
click at [961, 260] on icon at bounding box center [954, 260] width 13 height 18
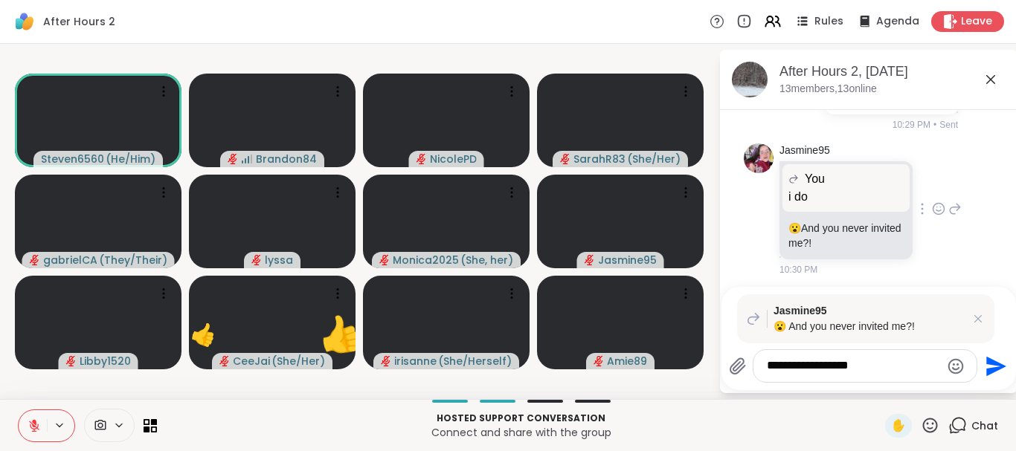
type textarea "**********"
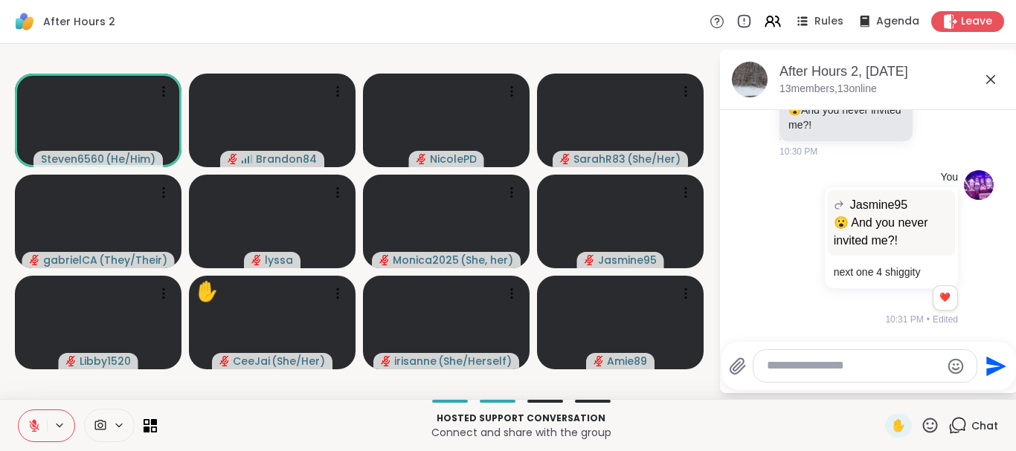
scroll to position [5996, 0]
click at [939, 416] on icon at bounding box center [930, 425] width 19 height 19
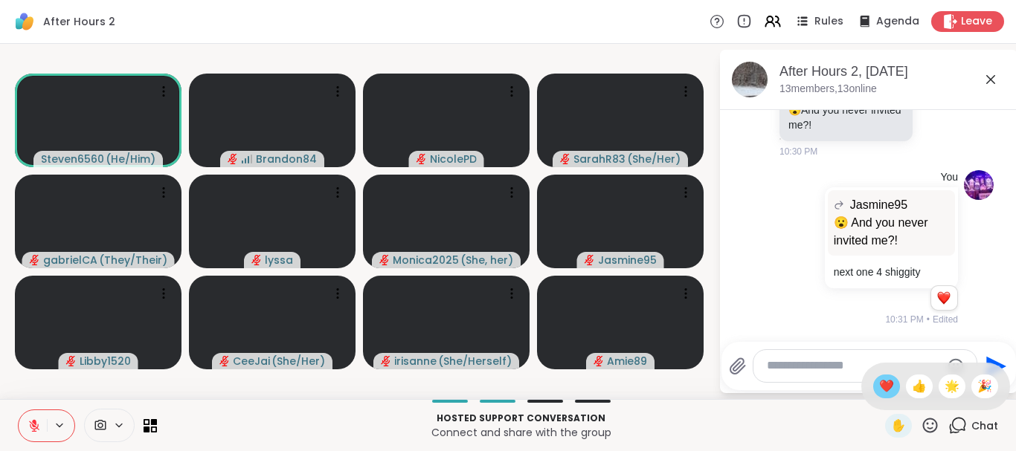
click at [883, 391] on span "❤️" at bounding box center [886, 387] width 15 height 18
click at [32, 428] on icon at bounding box center [34, 426] width 10 height 10
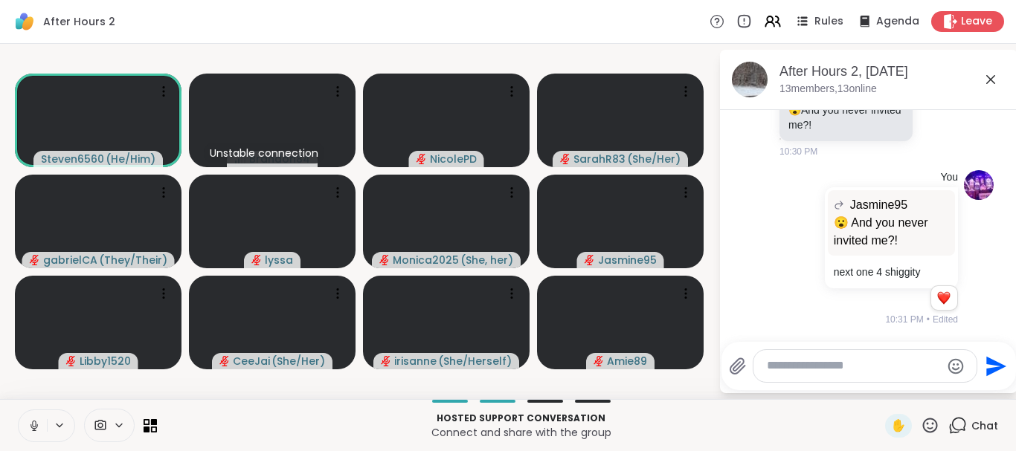
click at [32, 428] on icon at bounding box center [33, 426] width 7 height 4
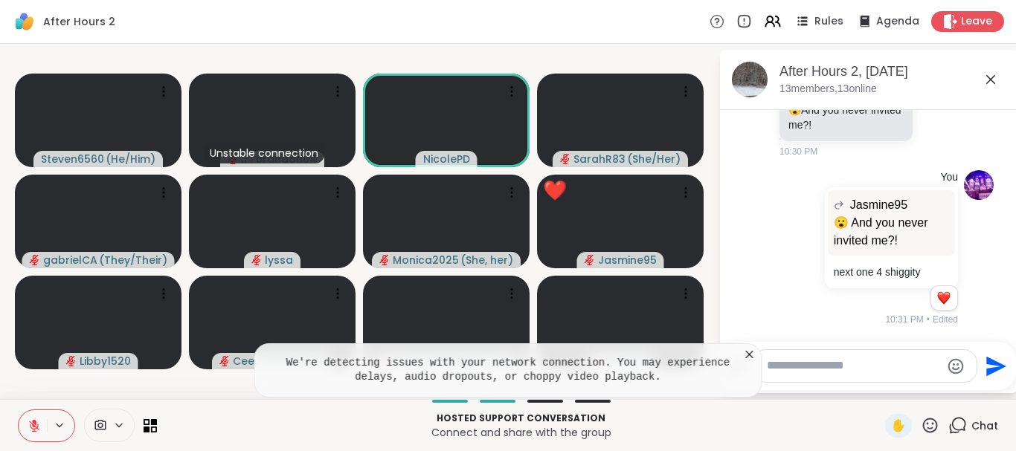
click at [754, 355] on icon at bounding box center [749, 354] width 15 height 15
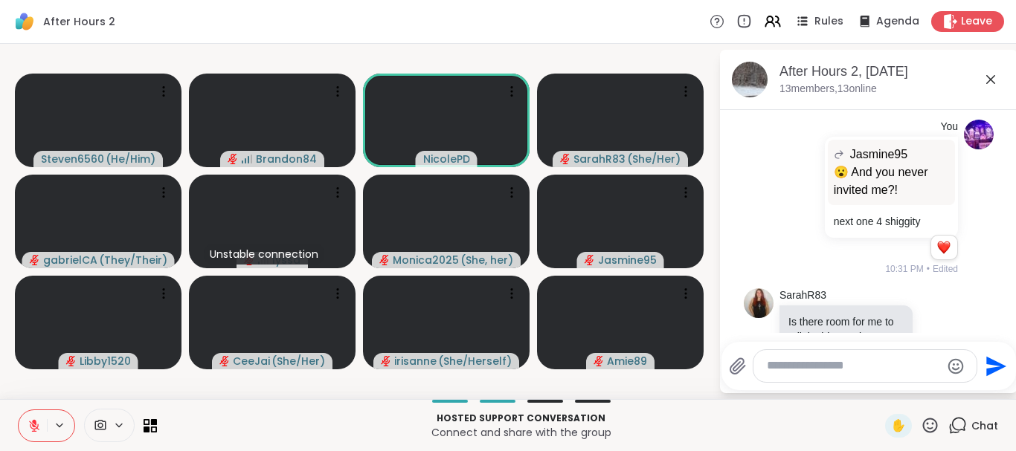
scroll to position [6150, 0]
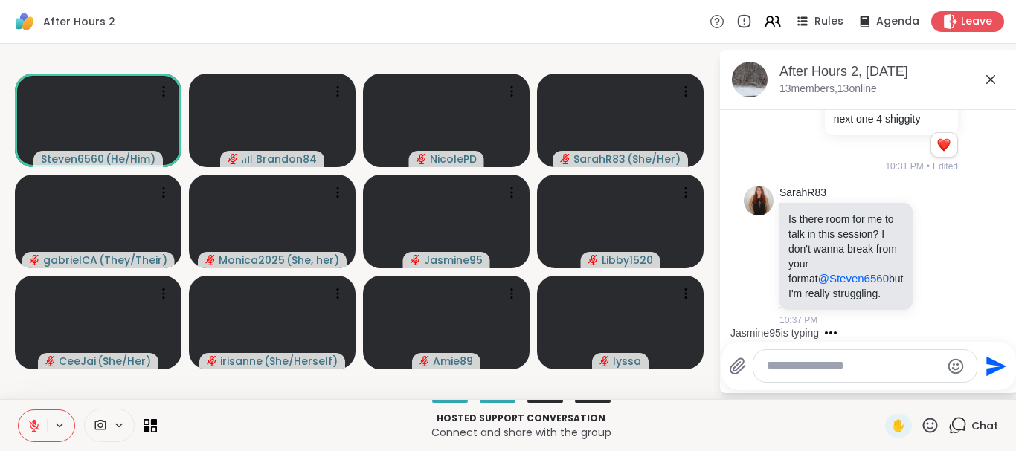
click at [962, 428] on icon at bounding box center [957, 425] width 19 height 19
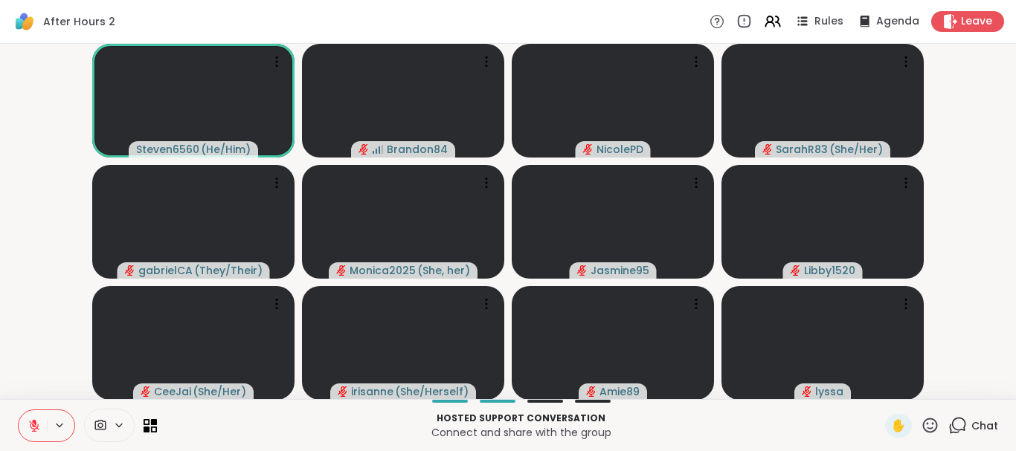
click at [962, 428] on icon at bounding box center [957, 425] width 19 height 19
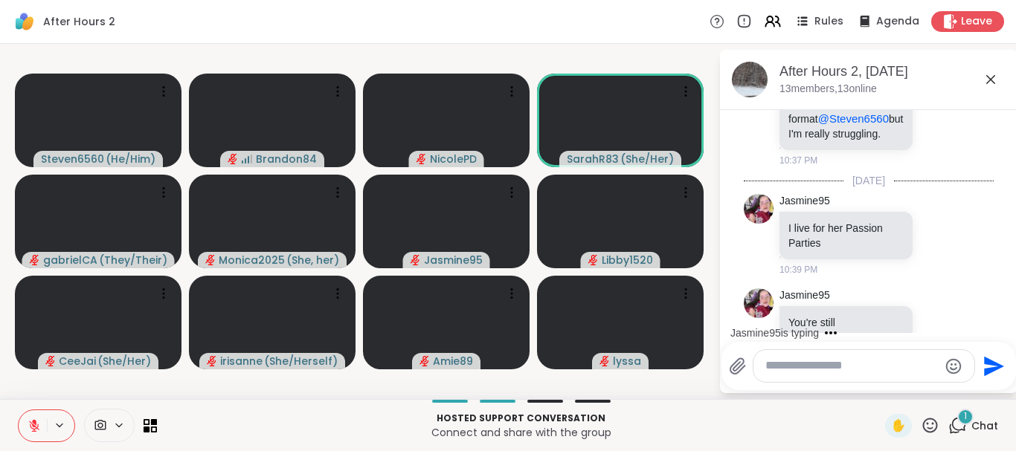
scroll to position [6237, 0]
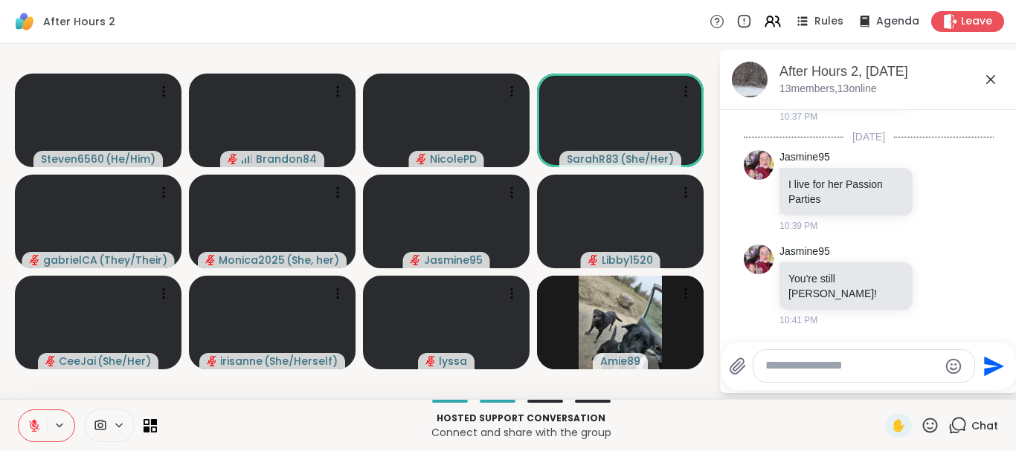
click at [926, 428] on icon at bounding box center [930, 425] width 19 height 19
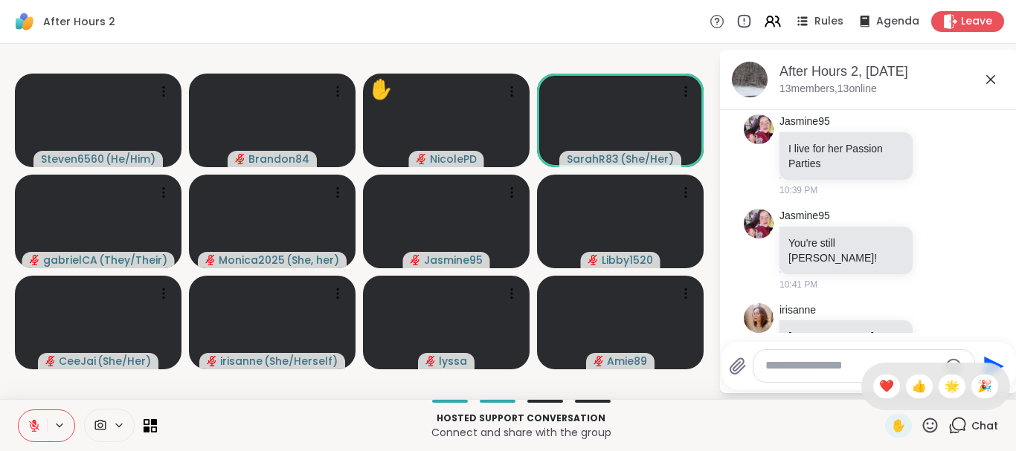
scroll to position [6421, 0]
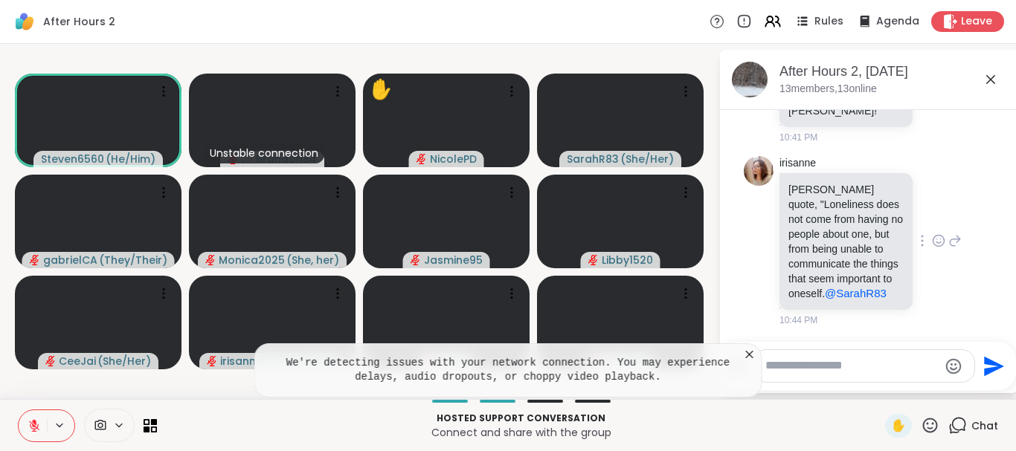
click at [939, 240] on icon at bounding box center [938, 240] width 13 height 15
click at [828, 217] on button "Select Reaction: Heart" at bounding box center [820, 217] width 30 height 30
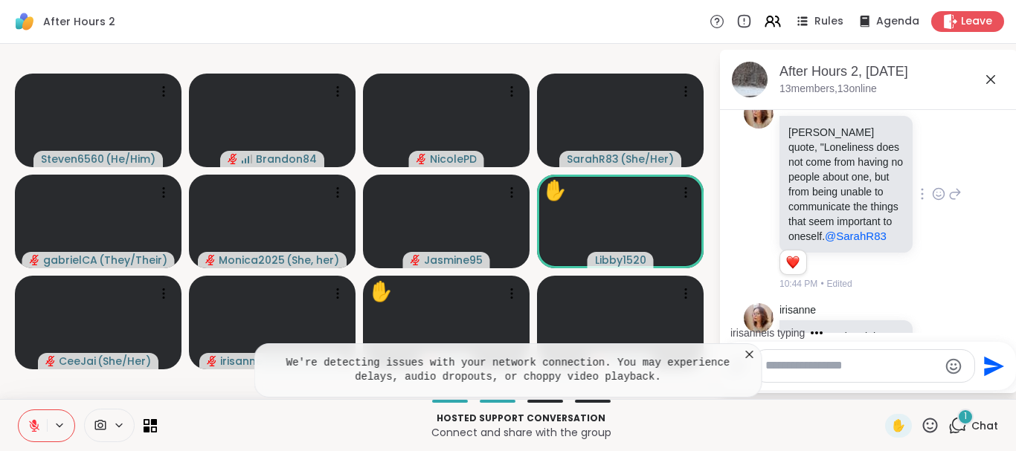
scroll to position [6551, 0]
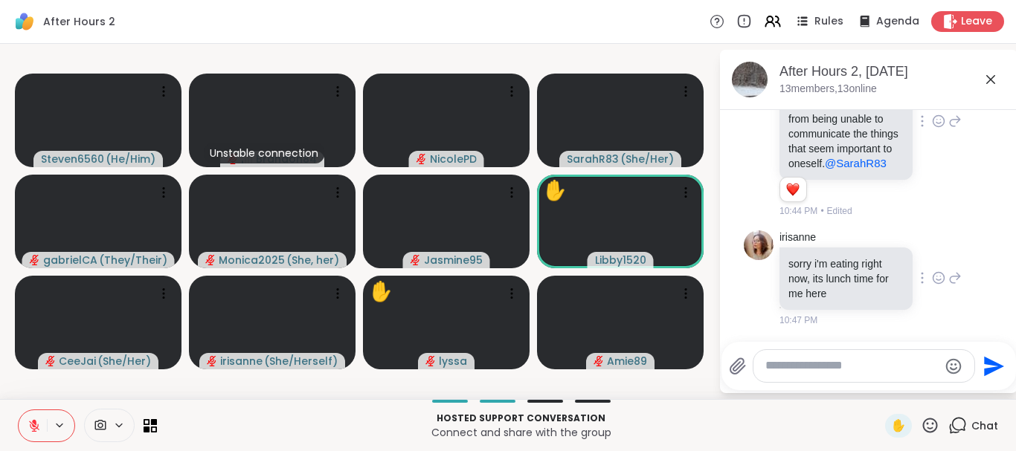
click at [938, 280] on icon at bounding box center [938, 279] width 4 height 1
click at [823, 254] on div "Select Reaction: Heart" at bounding box center [819, 254] width 13 height 13
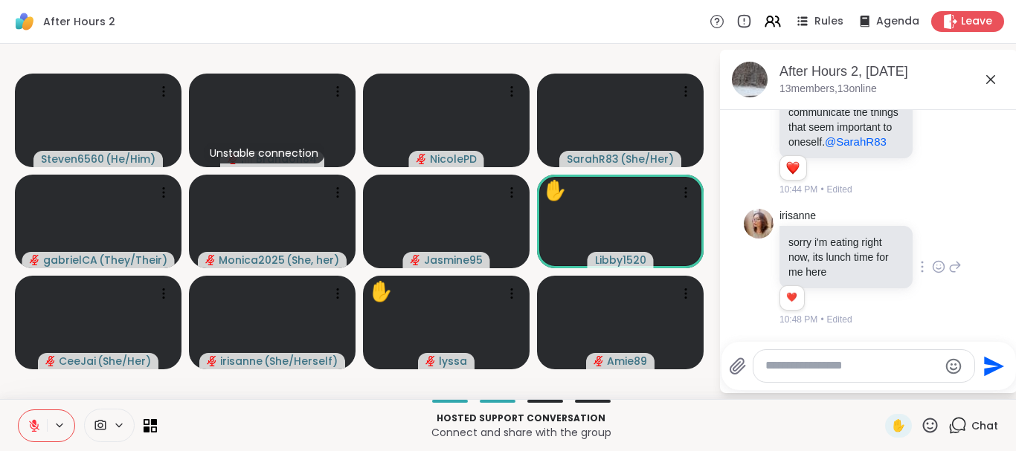
scroll to position [6572, 0]
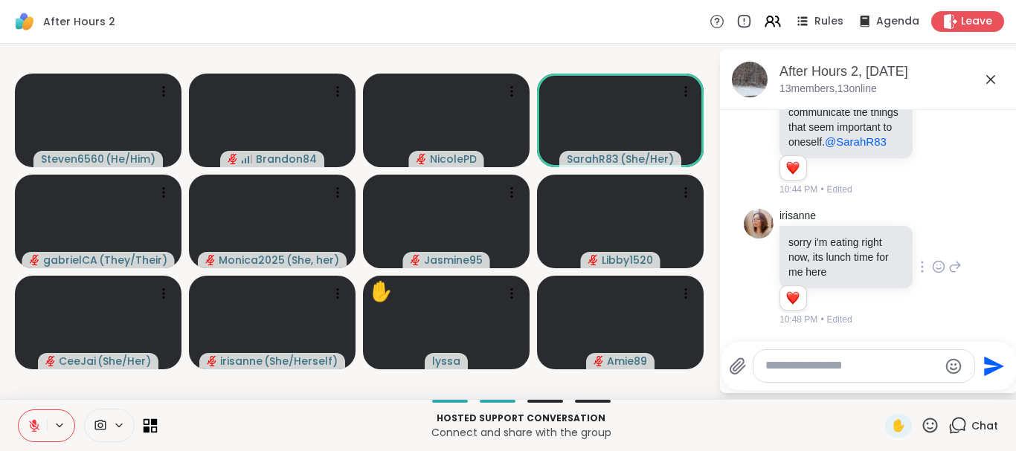
click at [147, 424] on icon at bounding box center [151, 426] width 14 height 14
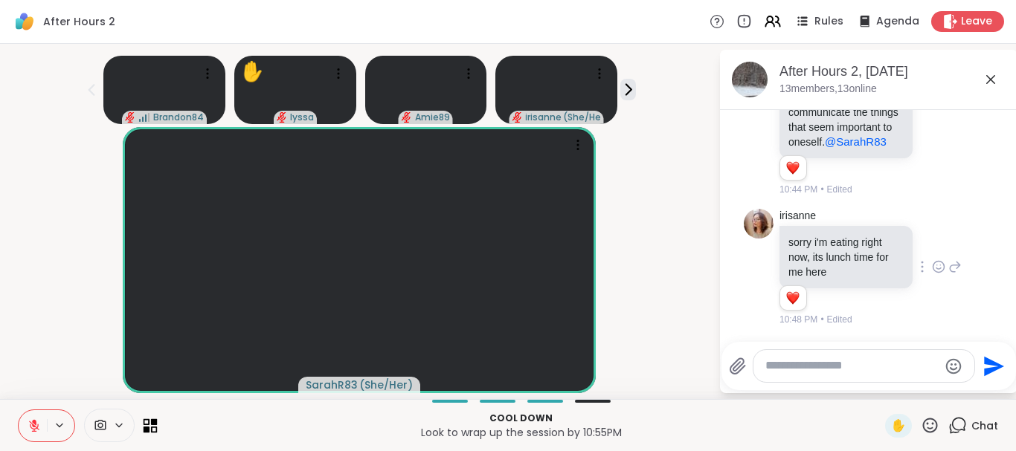
click at [147, 424] on icon at bounding box center [151, 426] width 14 height 14
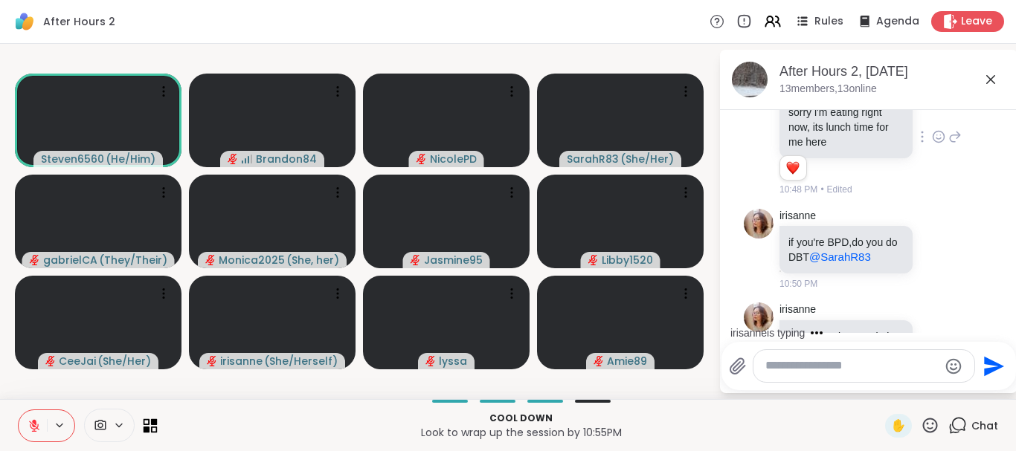
scroll to position [6790, 0]
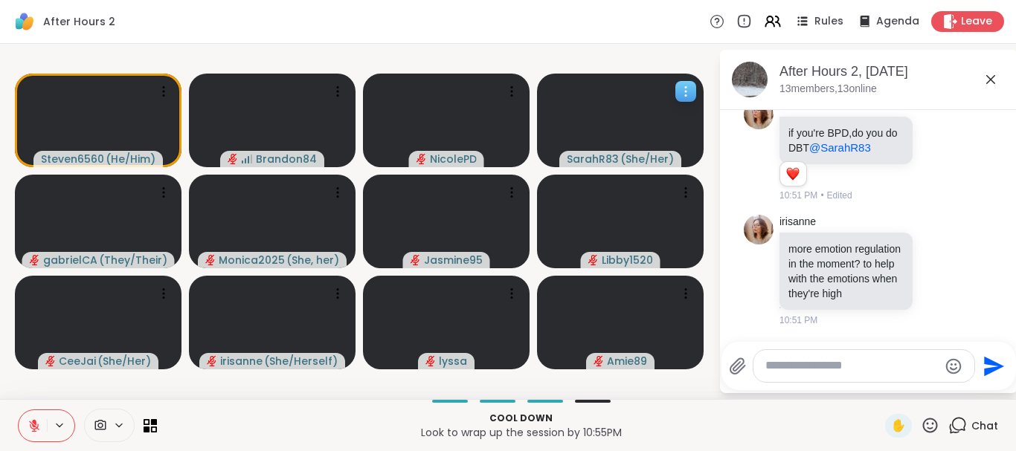
click at [683, 88] on icon at bounding box center [685, 91] width 15 height 15
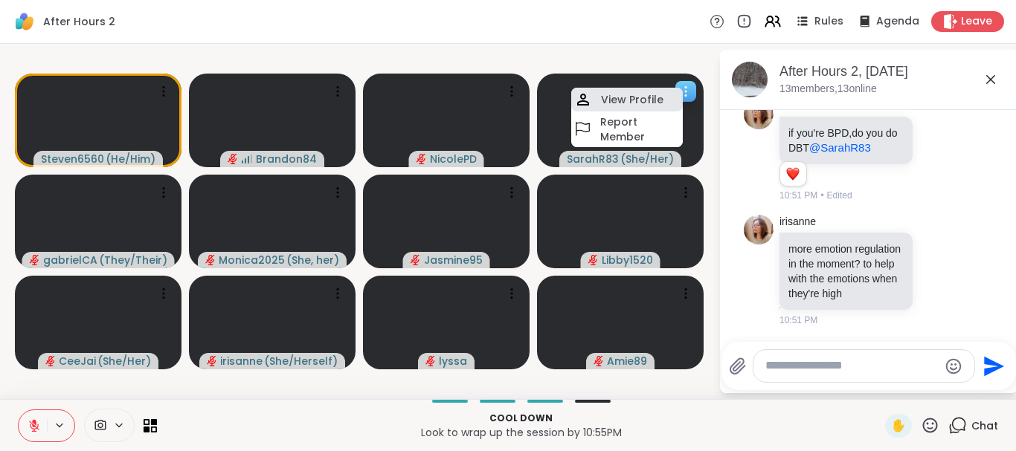
click at [624, 103] on h4 "View Profile" at bounding box center [632, 99] width 62 height 15
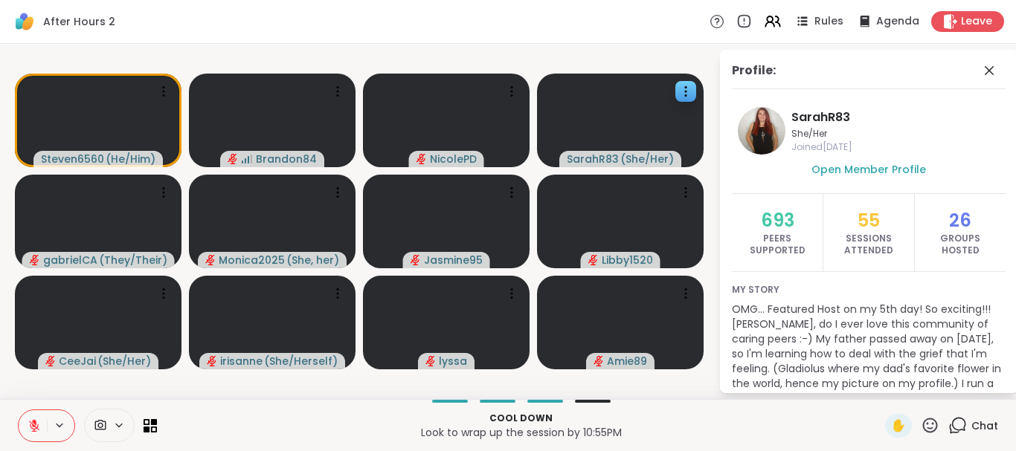
click at [985, 61] on div "Profile: SarahR83 She/Her Joined Sep 2025 Open Member Profile 693 Peers Support…" at bounding box center [868, 222] width 297 height 344
click at [988, 70] on icon at bounding box center [988, 70] width 9 height 9
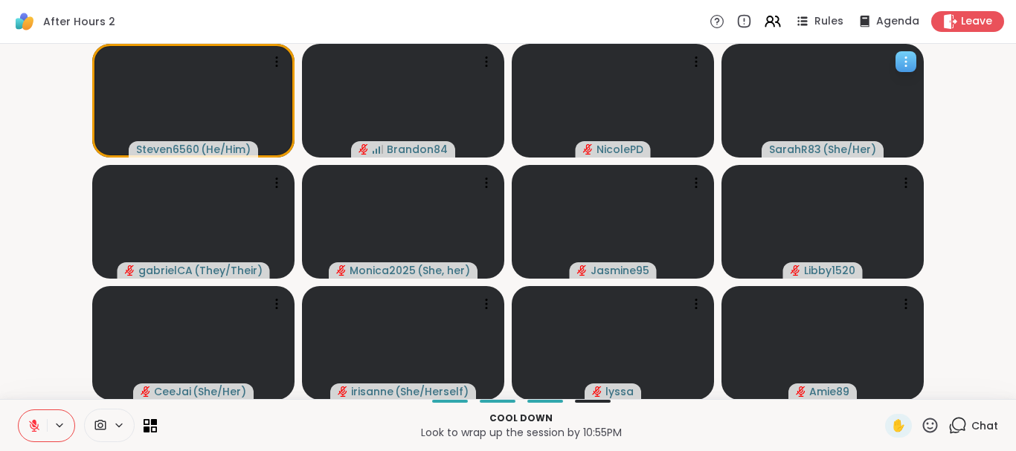
click at [900, 68] on icon at bounding box center [905, 61] width 15 height 15
click at [599, 20] on div "After Hours 2 Rules Agenda Leave" at bounding box center [508, 22] width 1016 height 44
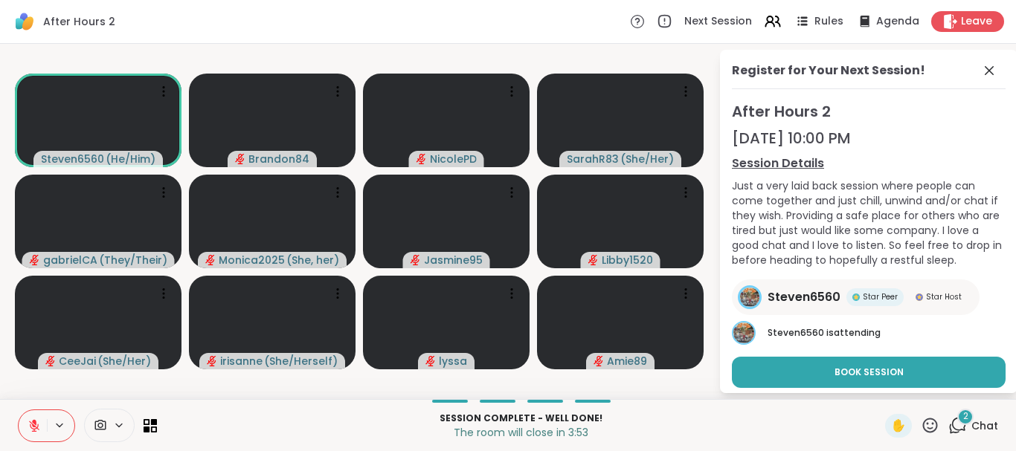
click at [959, 425] on icon at bounding box center [957, 425] width 19 height 19
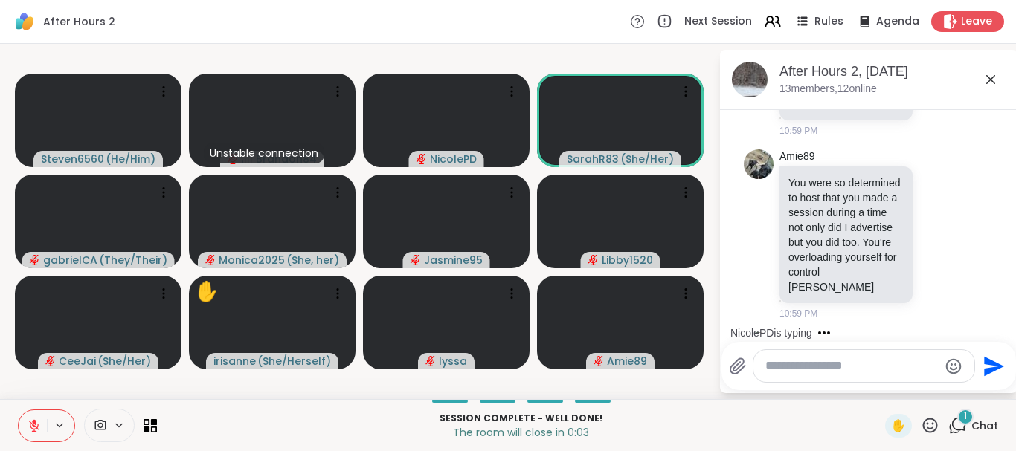
scroll to position [8312, 0]
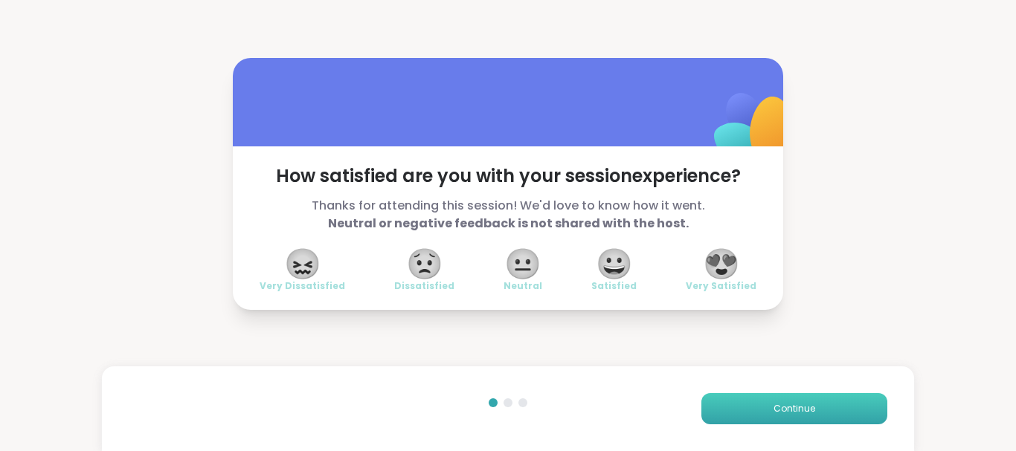
click at [761, 399] on button "Continue" at bounding box center [794, 408] width 186 height 31
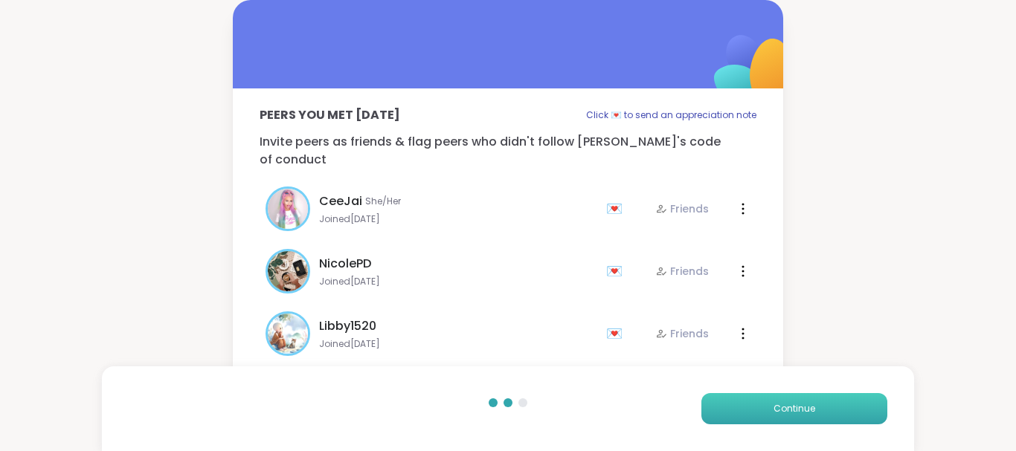
click at [761, 399] on button "Continue" at bounding box center [794, 408] width 186 height 31
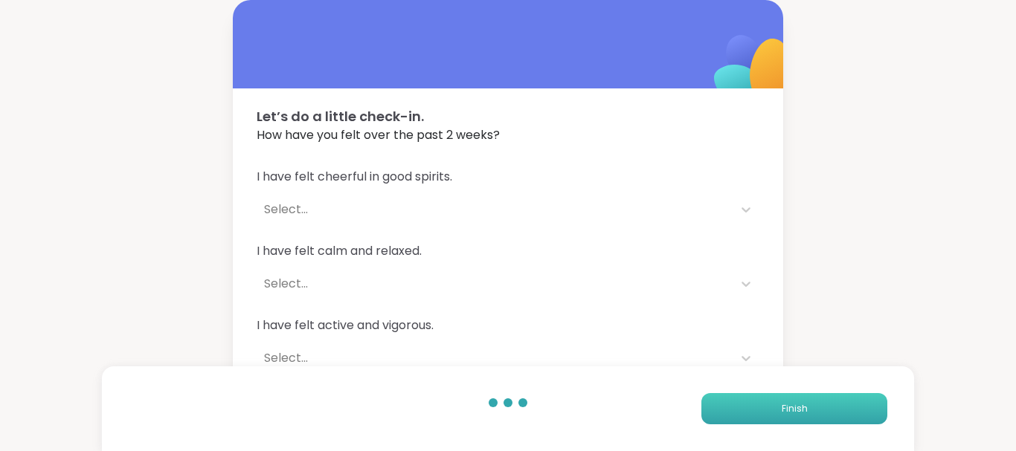
click at [761, 399] on button "Finish" at bounding box center [794, 408] width 186 height 31
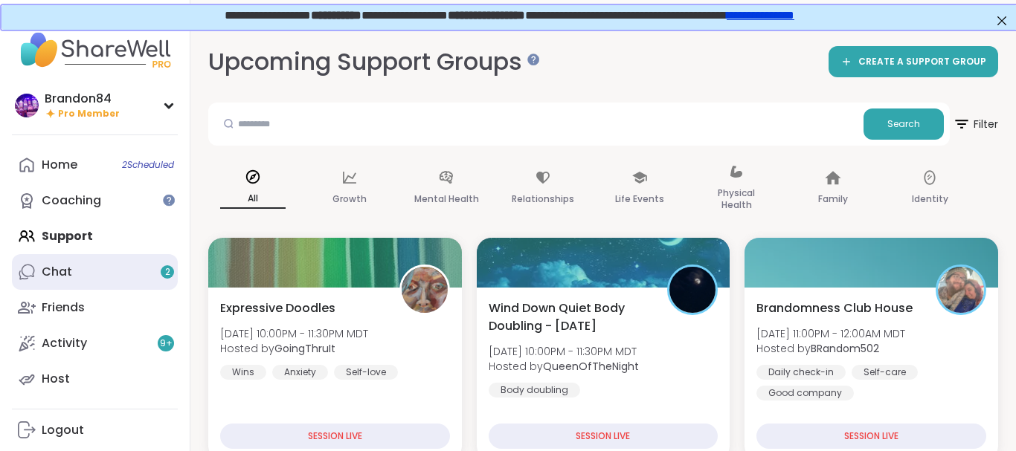
click at [77, 277] on link "Chat 2" at bounding box center [95, 272] width 166 height 36
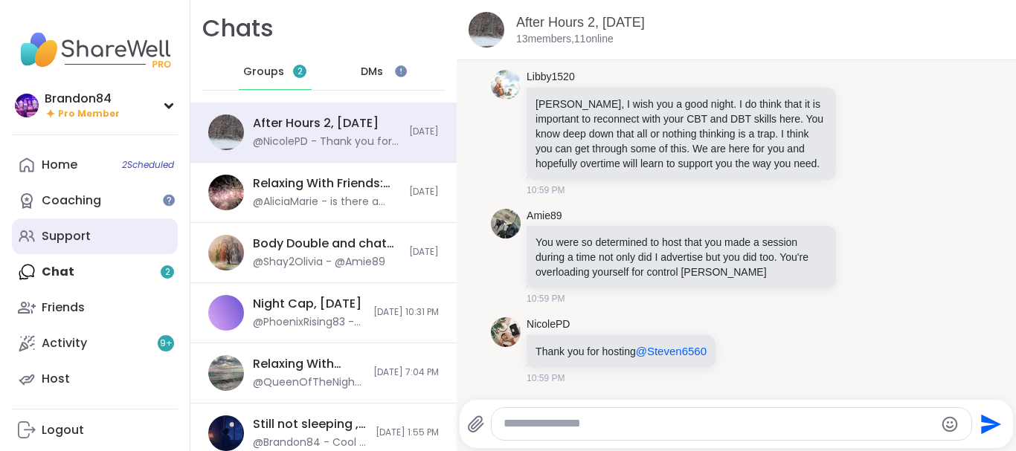
click at [74, 239] on div "Support" at bounding box center [66, 236] width 49 height 16
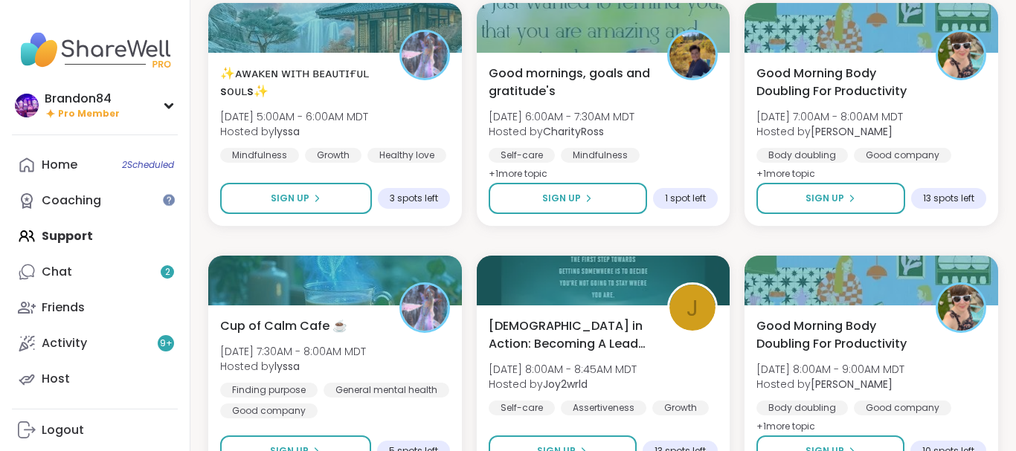
scroll to position [471, 0]
